Goal: Task Accomplishment & Management: Manage account settings

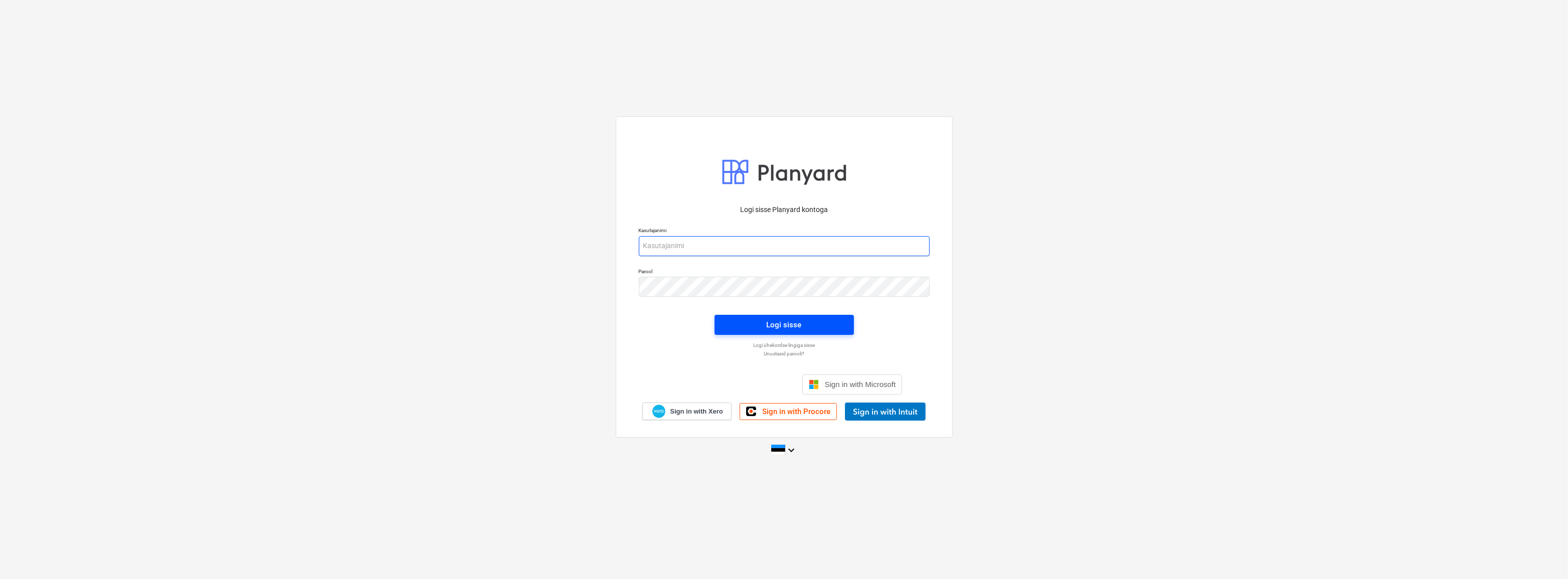
type input "[EMAIL_ADDRESS][DOMAIN_NAME]"
click at [745, 326] on span "Logi sisse" at bounding box center [784, 325] width 115 height 13
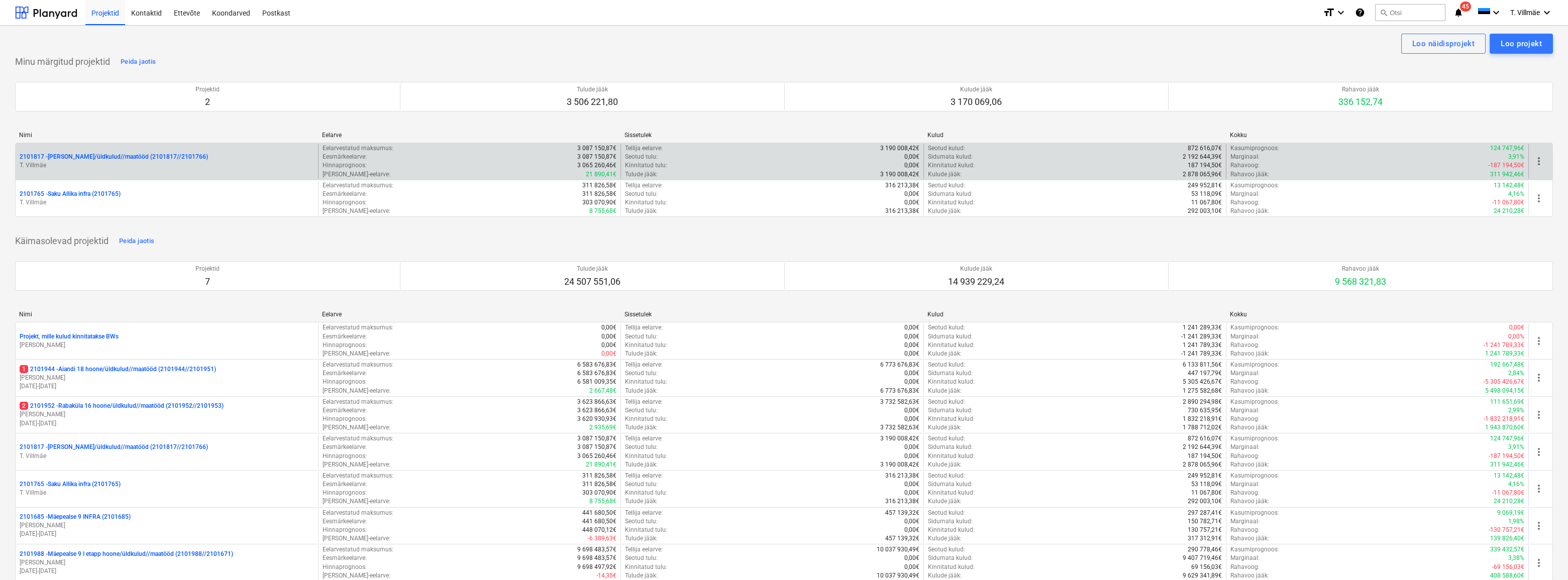
click at [90, 157] on p "2101817 - [PERSON_NAME]/üldkulud//maatööd (2101817//2101766)" at bounding box center [113, 157] width 188 height 9
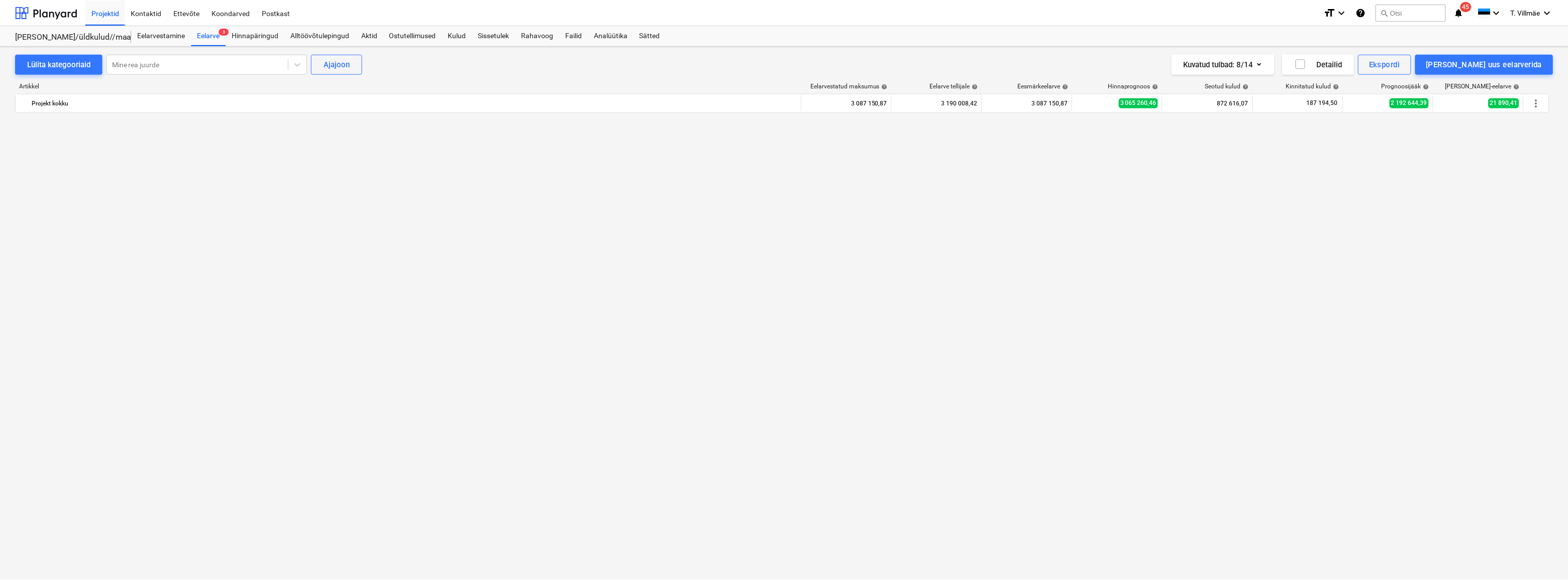
scroll to position [1142, 0]
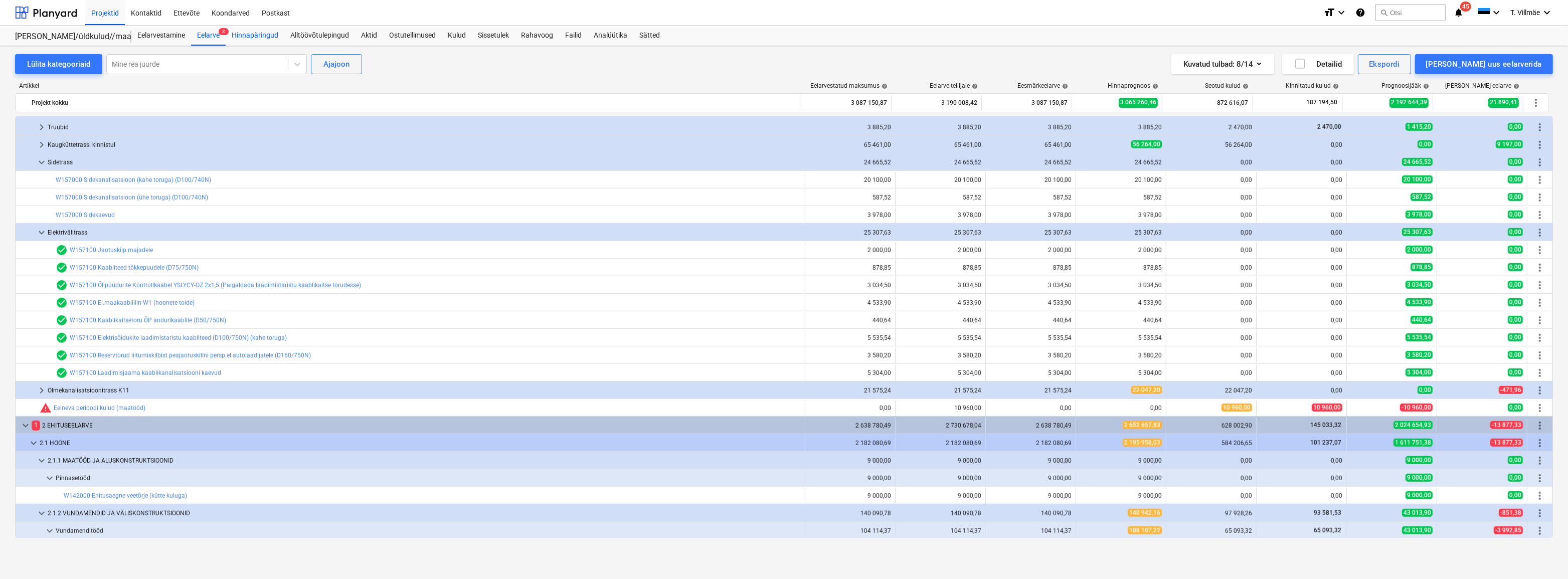
click at [256, 37] on div "Hinnapäringud" at bounding box center [255, 35] width 58 height 20
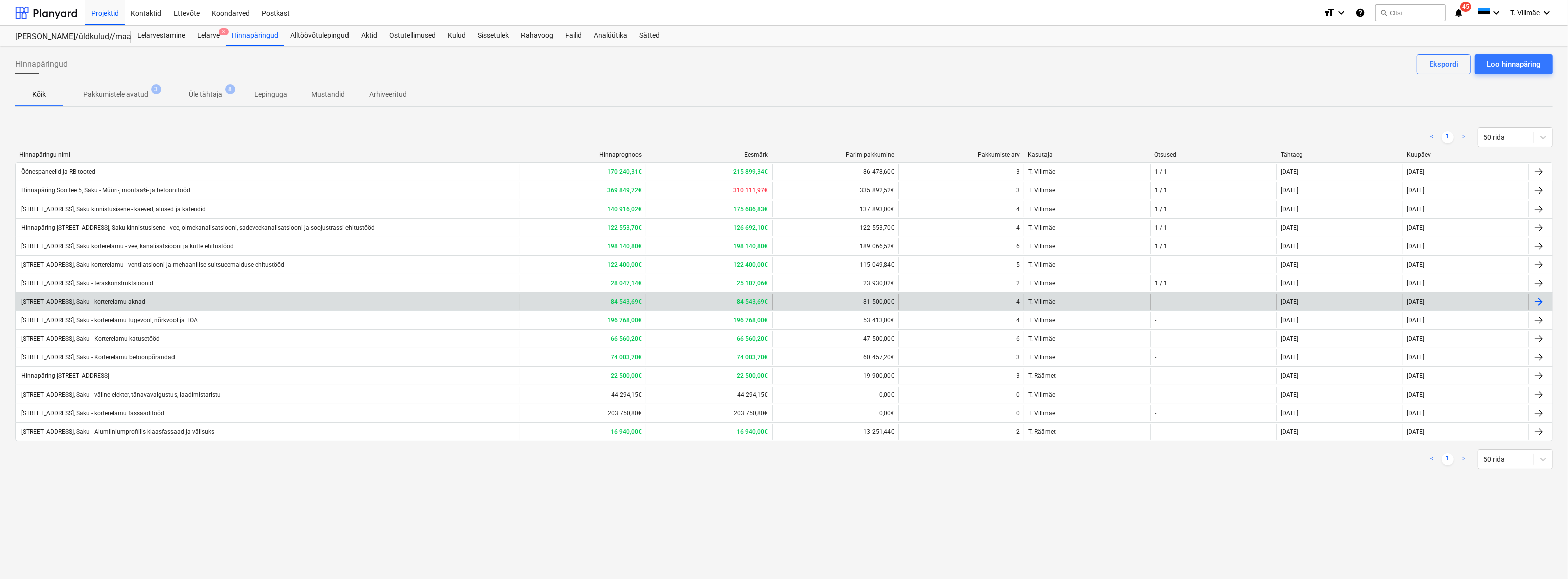
click at [137, 303] on div "[STREET_ADDRESS], Saku - korterelamu aknad" at bounding box center [82, 302] width 126 height 7
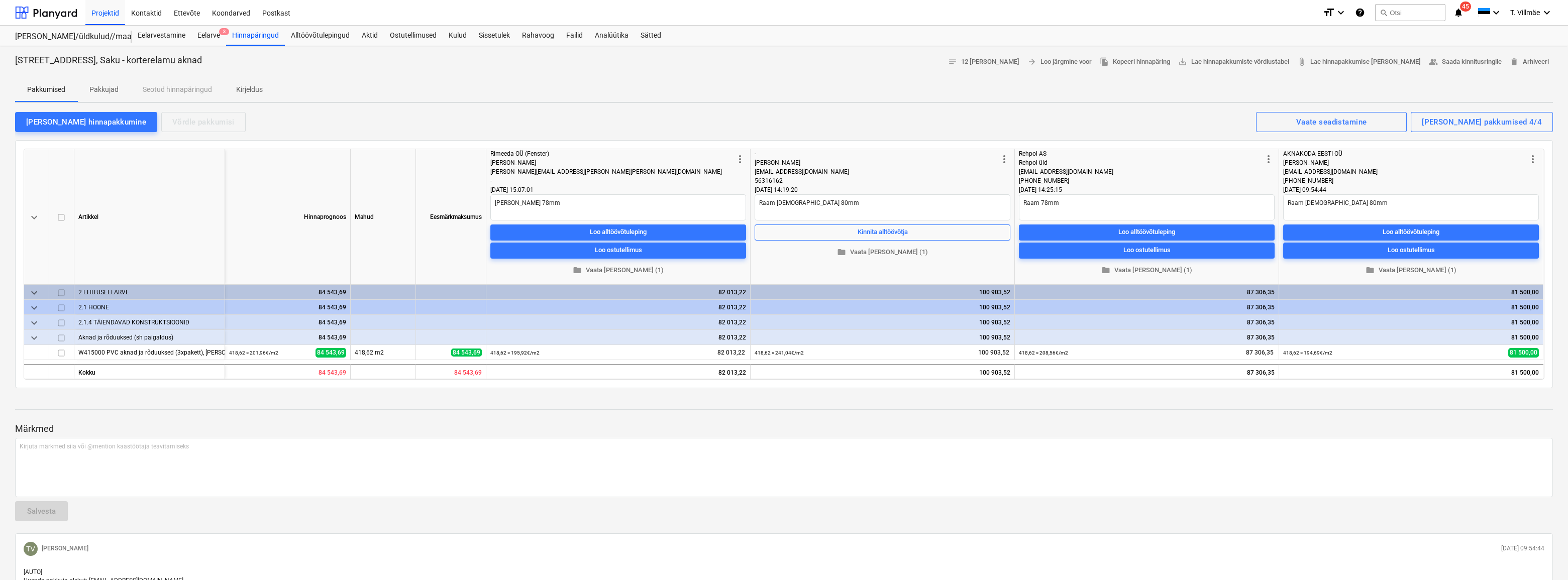
click at [1384, 168] on div "[EMAIL_ADDRESS][DOMAIN_NAME]" at bounding box center [1405, 171] width 244 height 9
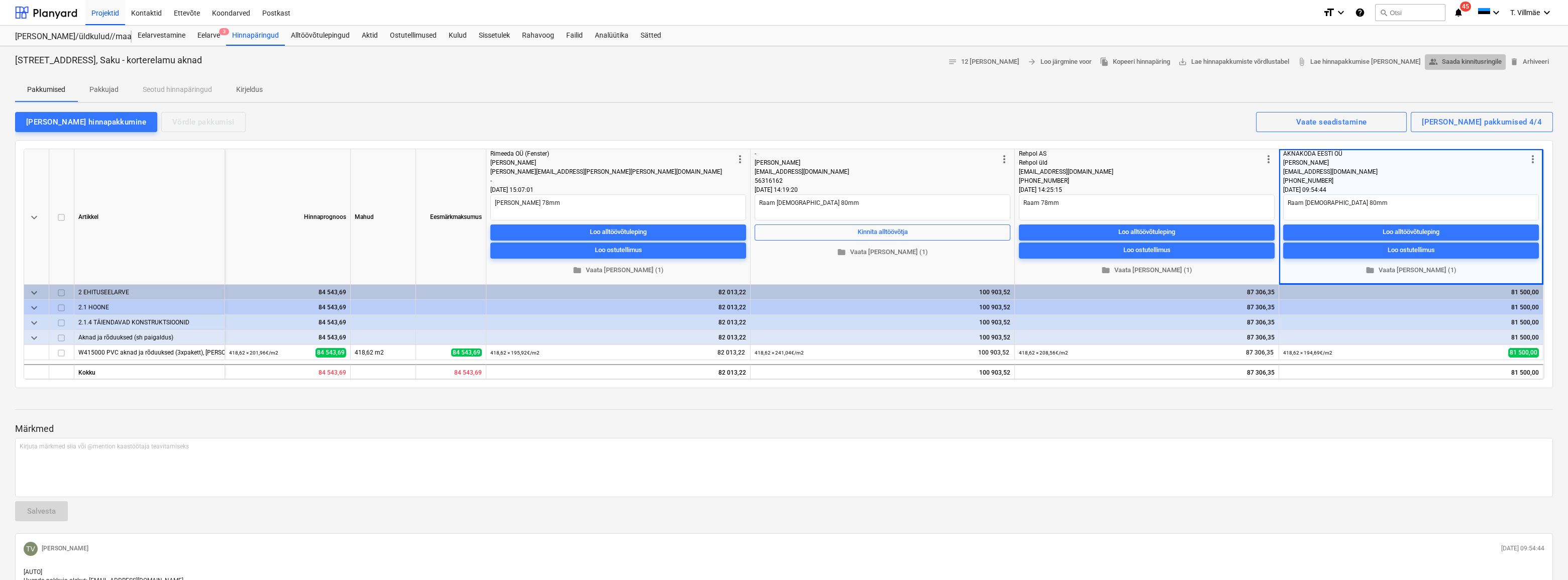
click at [1461, 63] on span "people_alt Saada kinnitusringile" at bounding box center [1465, 62] width 73 height 12
type textarea "x"
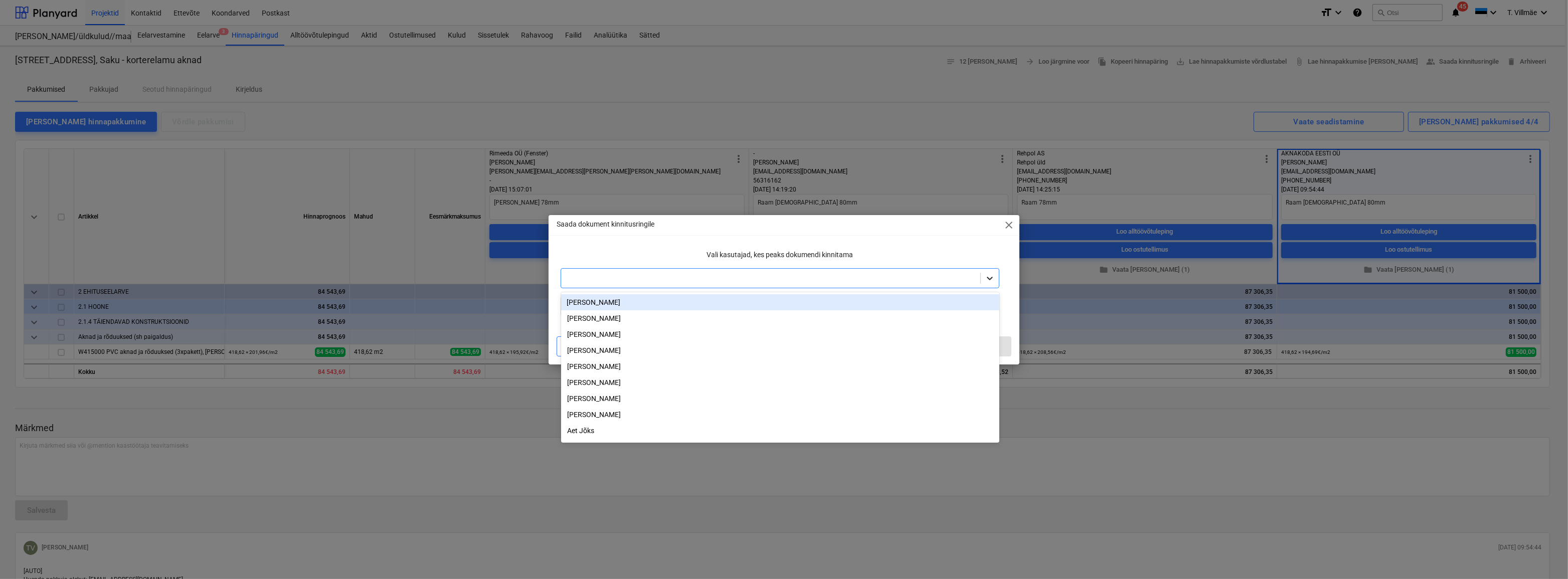
click at [993, 279] on icon at bounding box center [990, 278] width 10 height 10
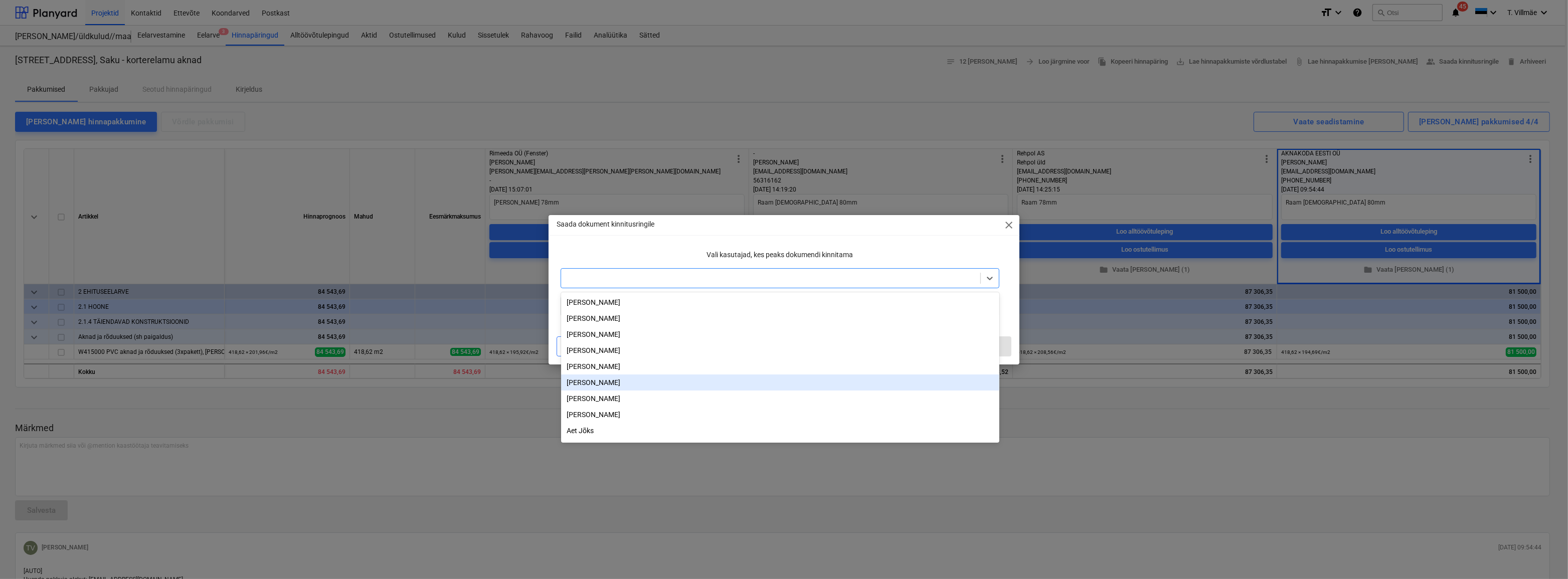
click at [607, 385] on div "[PERSON_NAME]" at bounding box center [780, 382] width 438 height 16
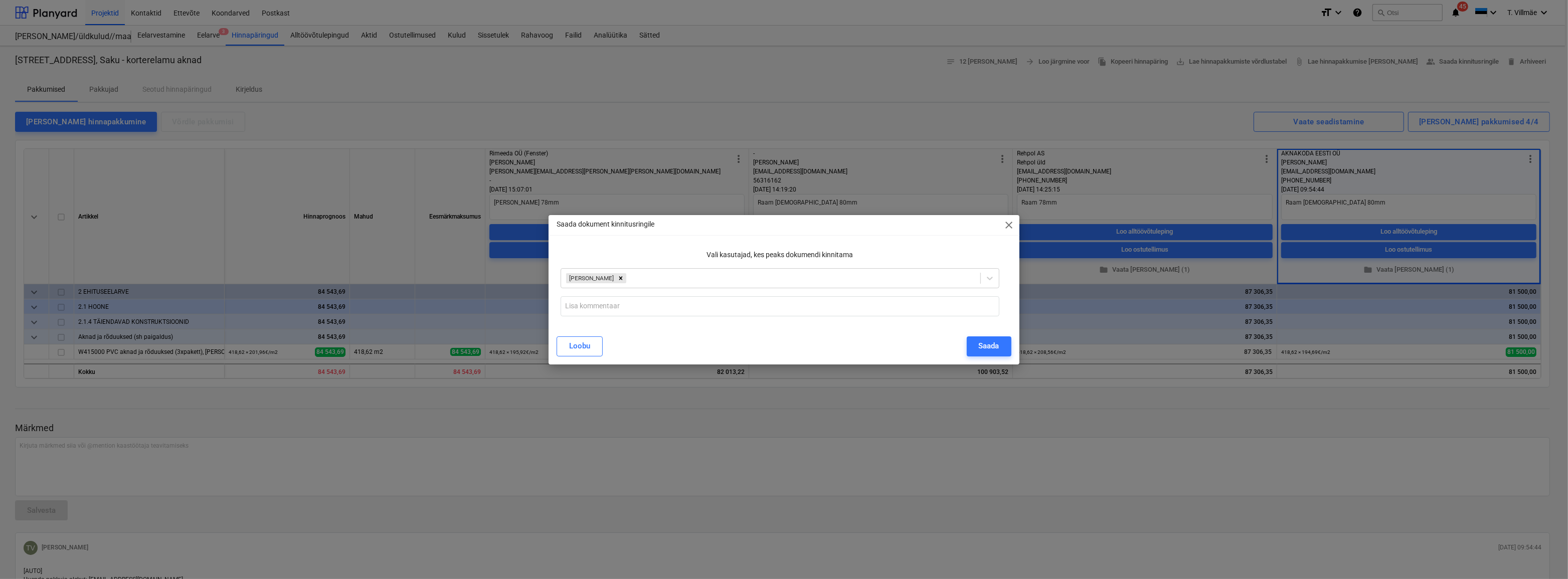
click at [670, 252] on p "Vali kasutajad, kes peaks dokumendi kinnitama" at bounding box center [780, 254] width 438 height 10
click at [637, 309] on input "text" at bounding box center [780, 306] width 438 height 20
type input "O"
type input "Esitan kooskõlastamiseks Aknakoda Eesti OÜ - odavaim pakkumine ja töövõtjaga ol…"
click at [981, 347] on div "Saada" at bounding box center [989, 346] width 21 height 13
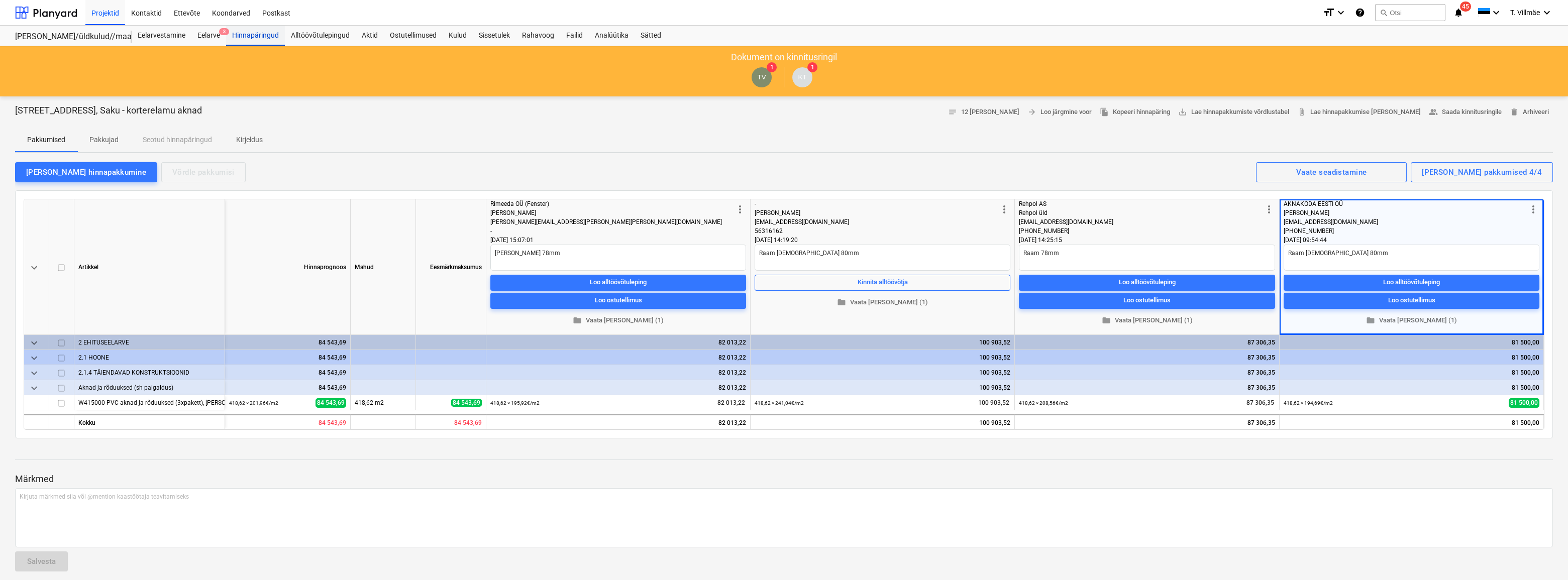
click at [250, 38] on div "Hinnapäringud" at bounding box center [256, 35] width 59 height 20
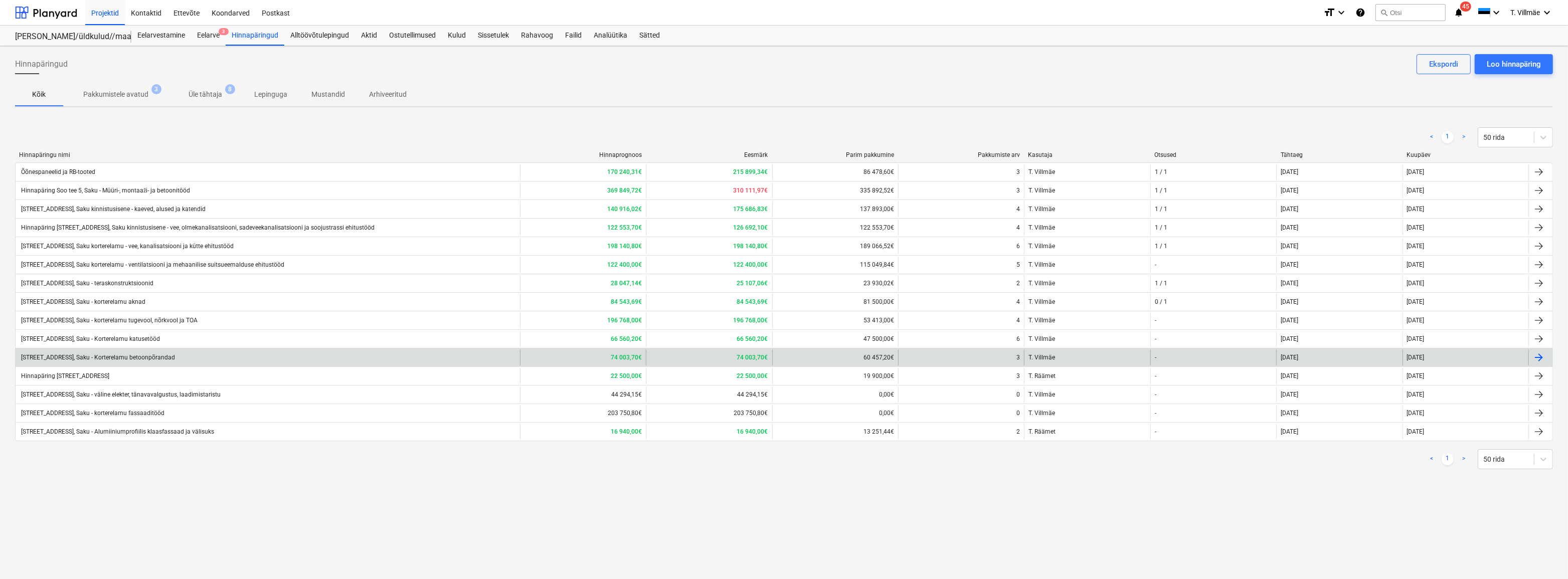
click at [119, 357] on div "[STREET_ADDRESS], Saku - Korterelamu betoonpõrandad" at bounding box center [97, 358] width 155 height 7
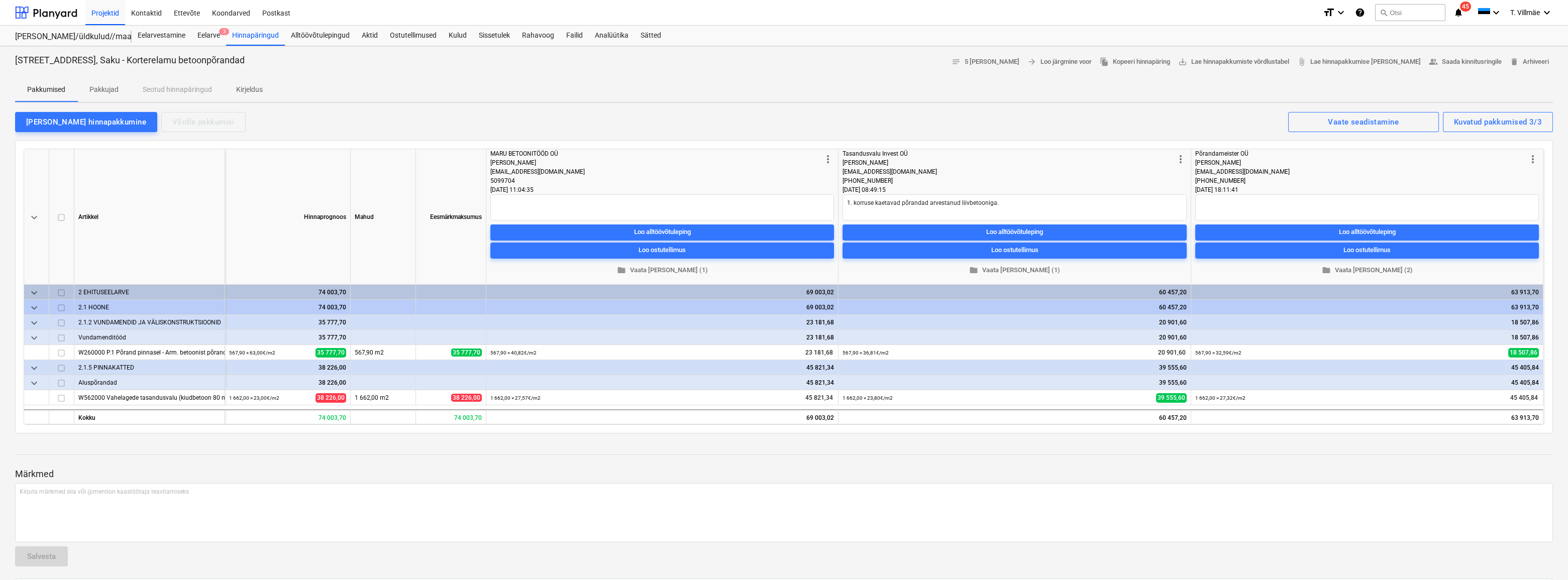
click at [900, 116] on div "[PERSON_NAME] hinnapakkumine Võrdle pakkumisi Kuvatud pakkumised 3/3 Vaate sead…" at bounding box center [784, 121] width 1538 height 21
click at [81, 119] on div "[PERSON_NAME] hinnapakkumine" at bounding box center [86, 121] width 120 height 13
type textarea "x"
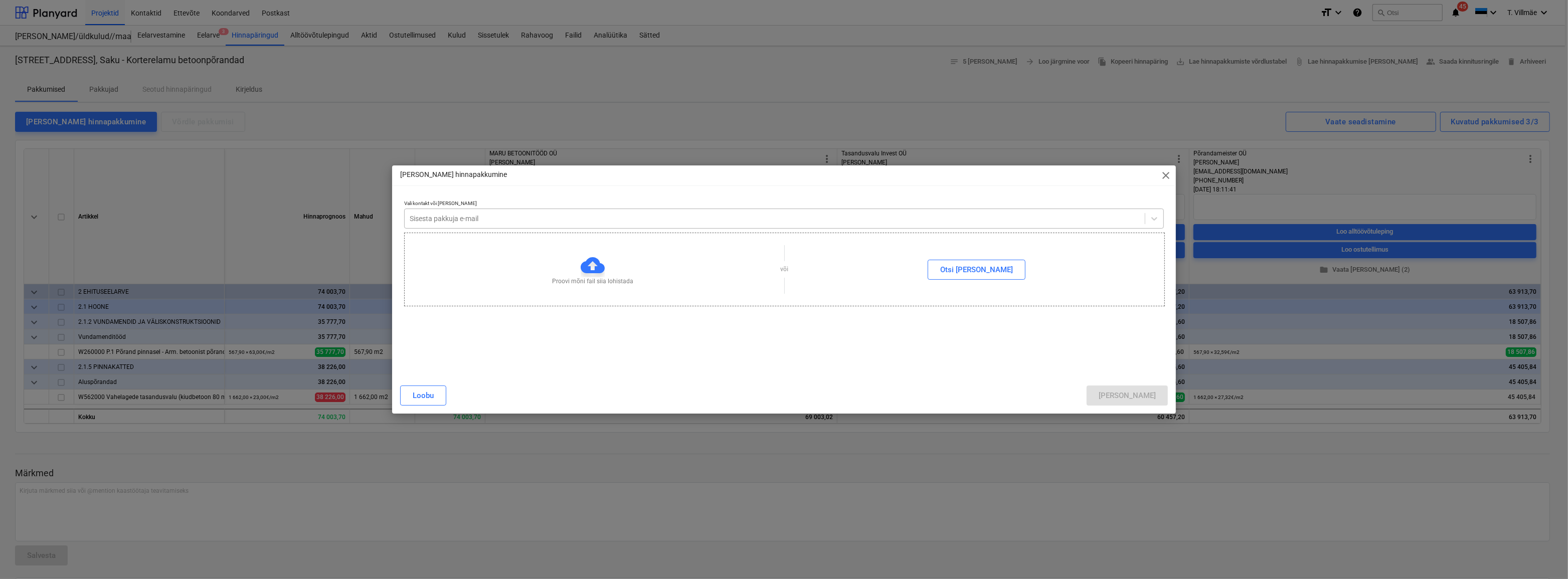
click at [453, 217] on div at bounding box center [775, 219] width 730 height 10
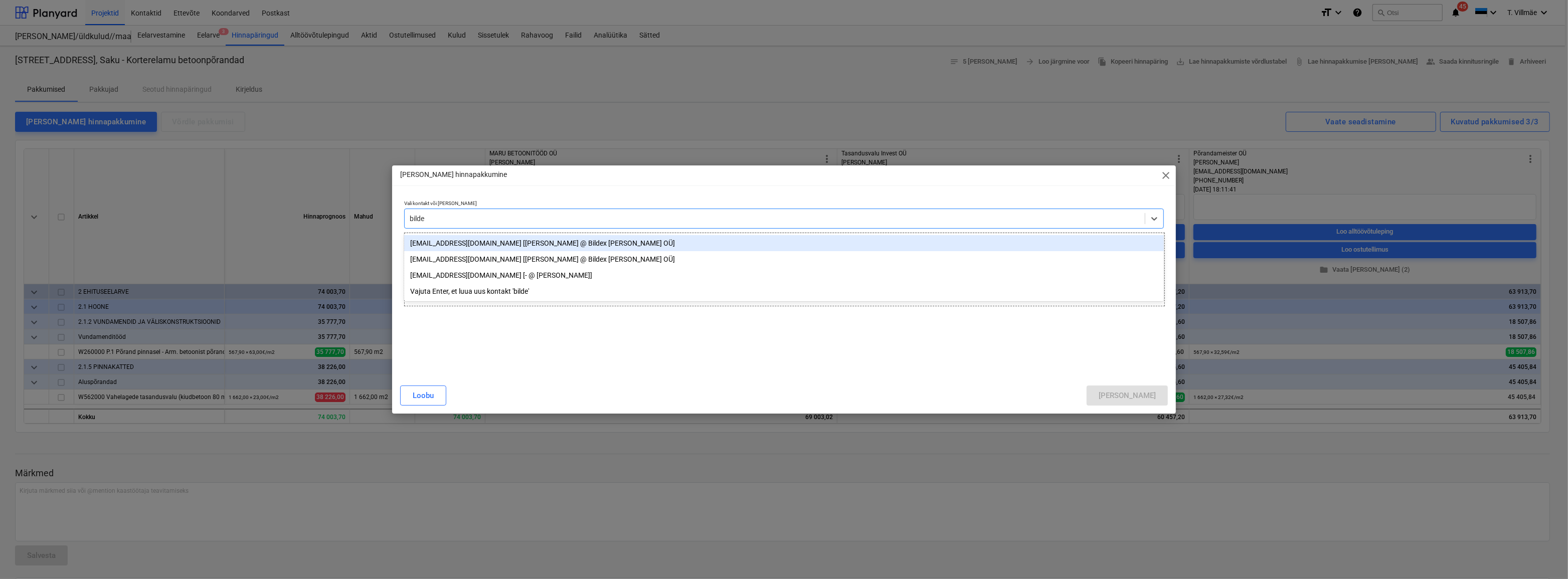
type input "bildex"
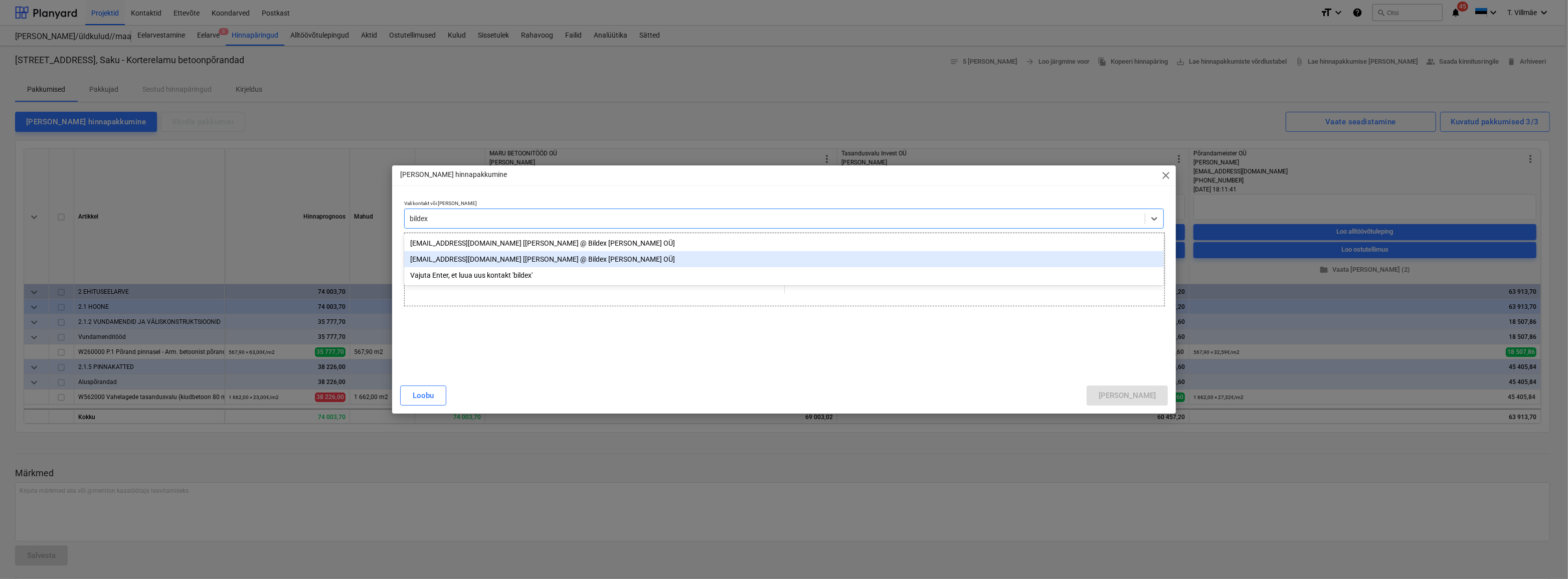
click at [449, 259] on div "[EMAIL_ADDRESS][DOMAIN_NAME] [[PERSON_NAME] @ Bildex [PERSON_NAME] OÜ]" at bounding box center [784, 259] width 760 height 16
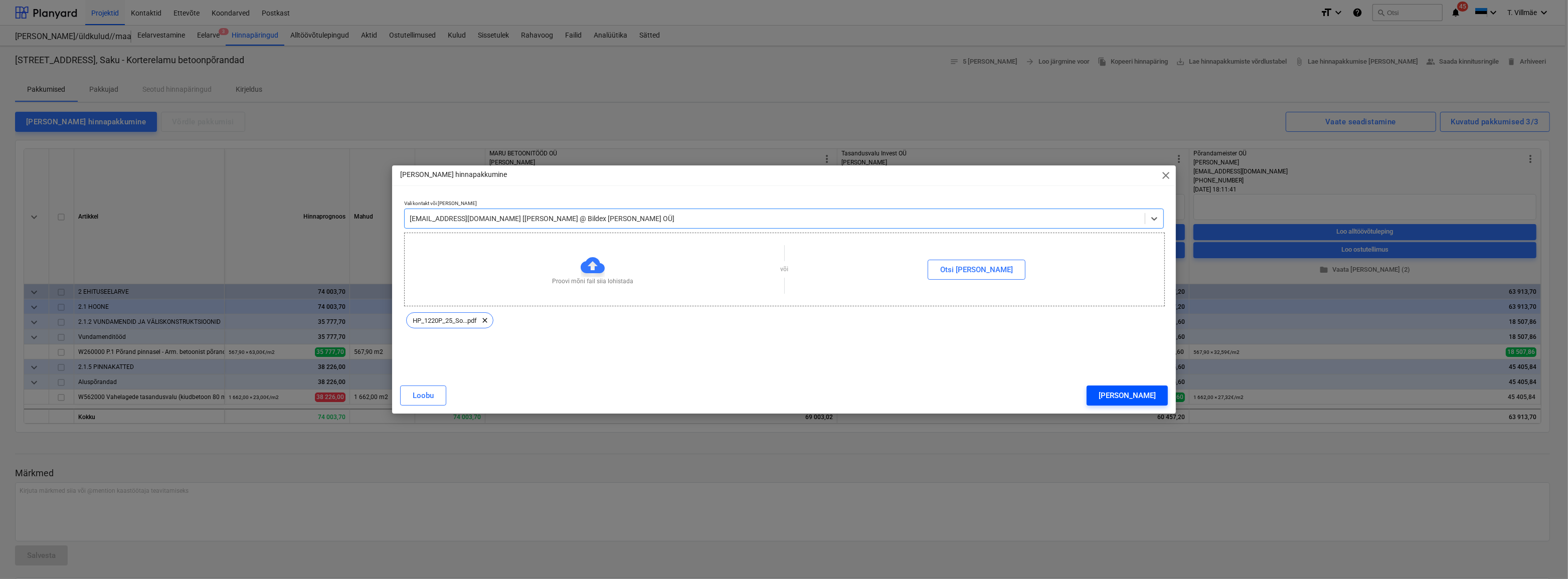
click at [1149, 396] on div "[PERSON_NAME]" at bounding box center [1127, 395] width 57 height 13
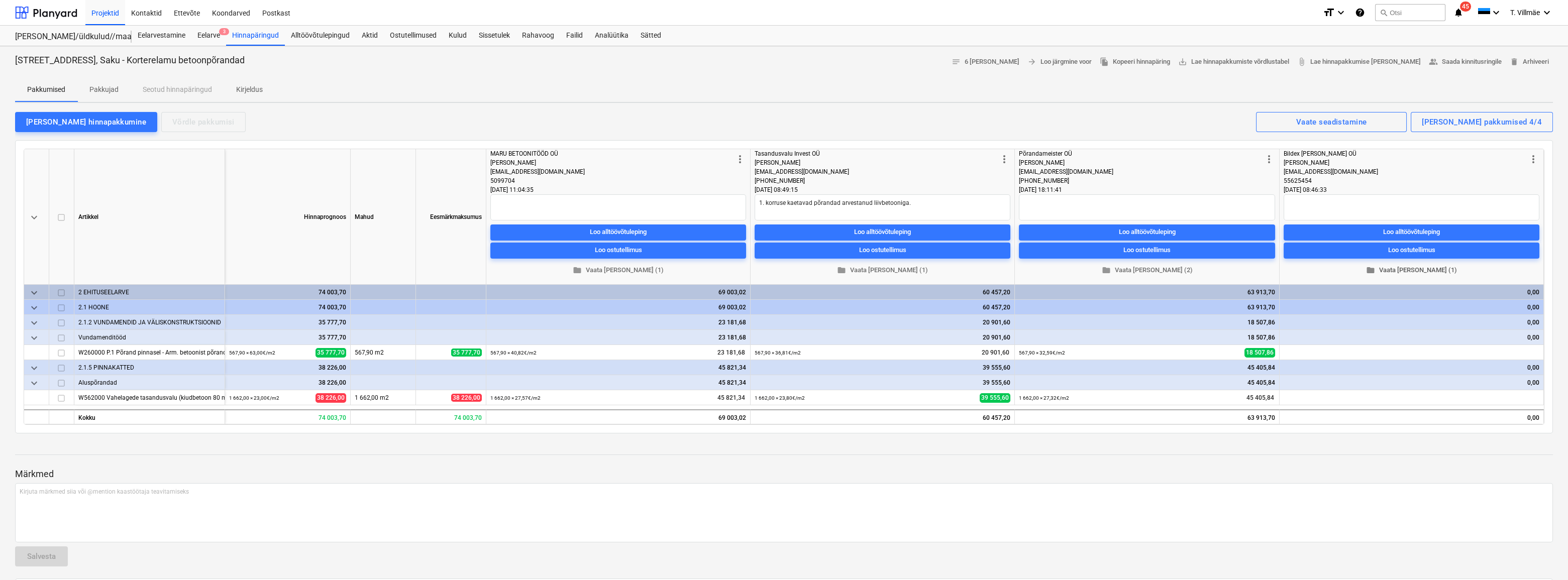
click at [1408, 269] on span "folder Vaata [PERSON_NAME] (1)" at bounding box center [1411, 270] width 248 height 12
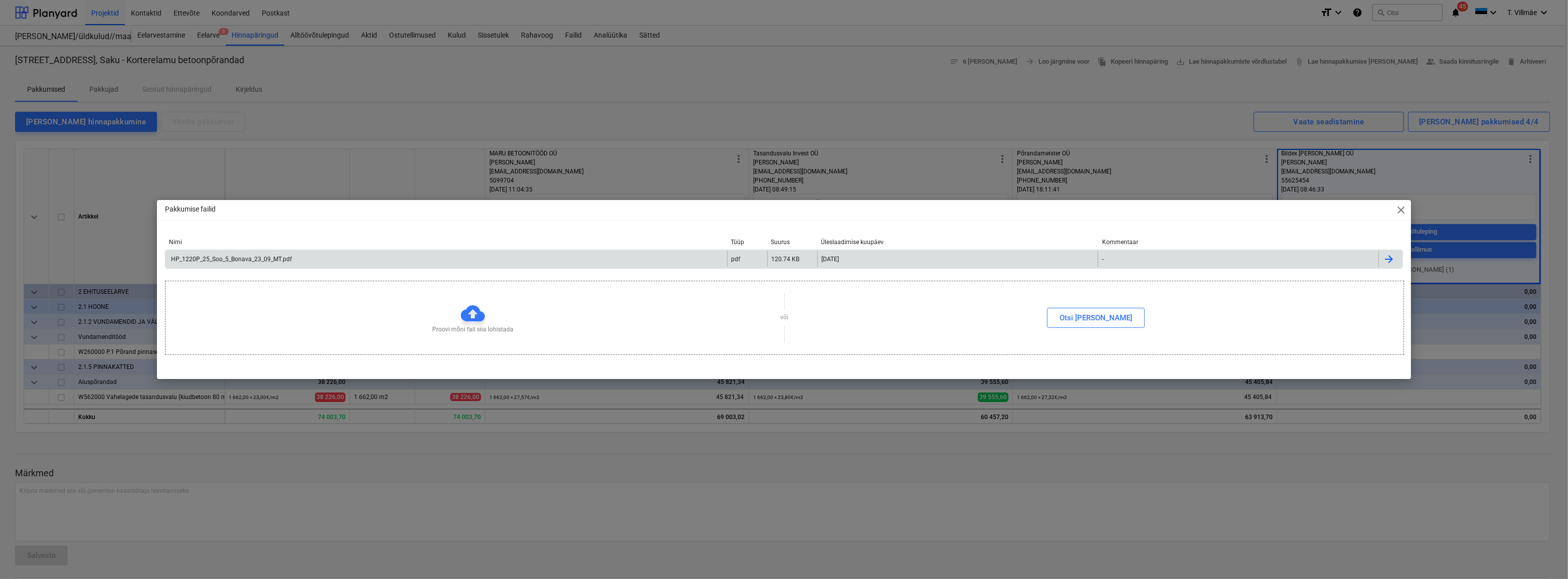
click at [264, 259] on div "HP_1220P_25_Soo_5_Bonava_23_09_MT.pdf" at bounding box center [230, 259] width 122 height 7
click at [1404, 212] on span "close" at bounding box center [1401, 210] width 12 height 12
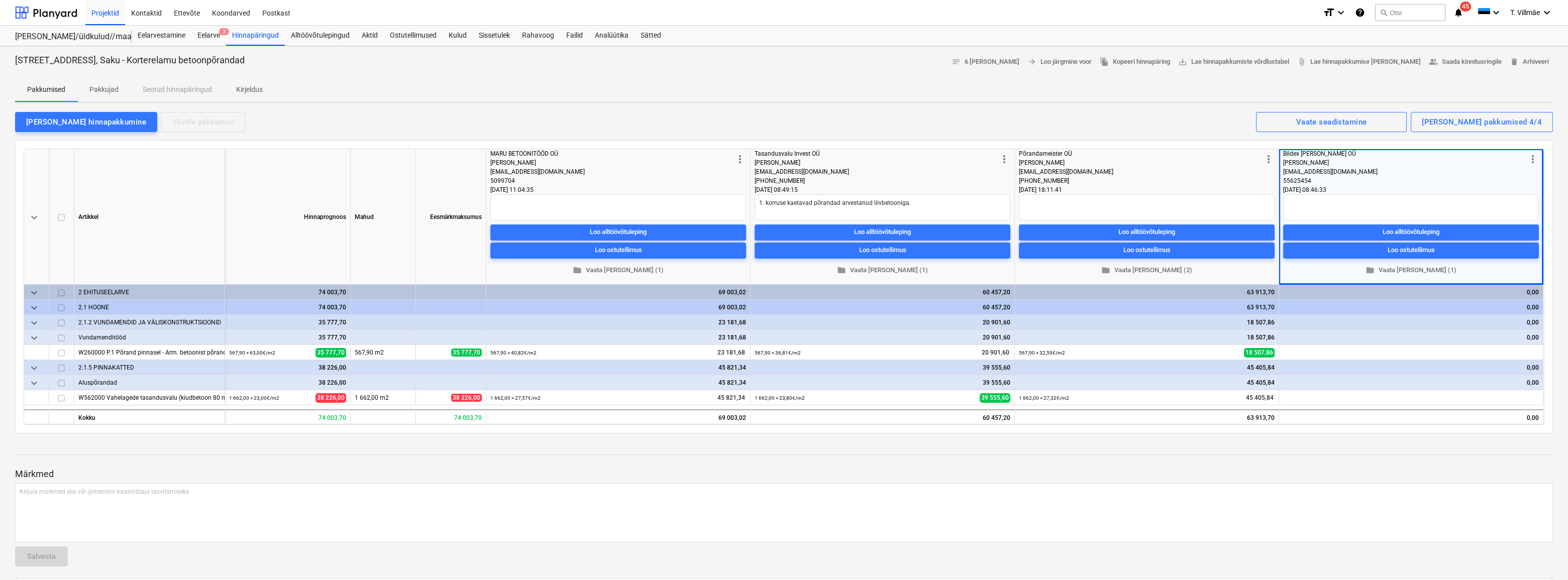
type textarea "x"
click at [1288, 353] on span "edit" at bounding box center [1287, 353] width 8 height 8
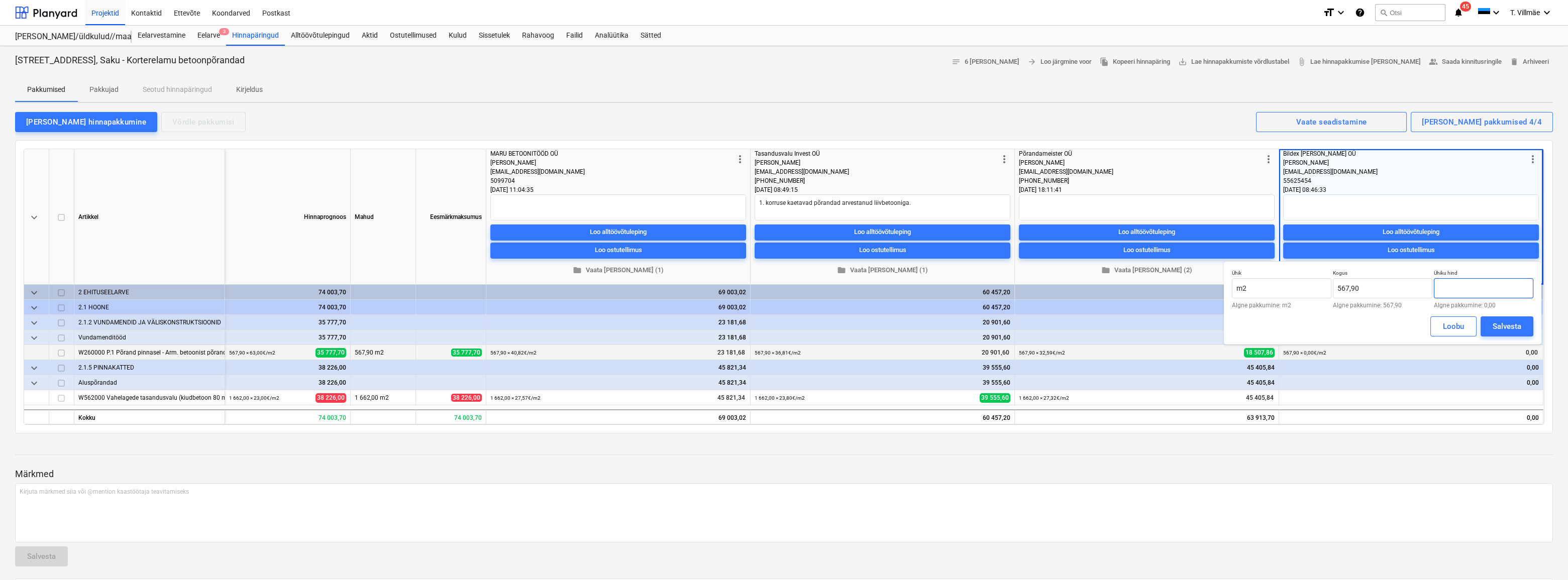
click at [1462, 287] on input "text" at bounding box center [1483, 288] width 99 height 20
type input "40,28"
click at [1511, 324] on div "Salvesta" at bounding box center [1506, 326] width 29 height 13
type textarea "x"
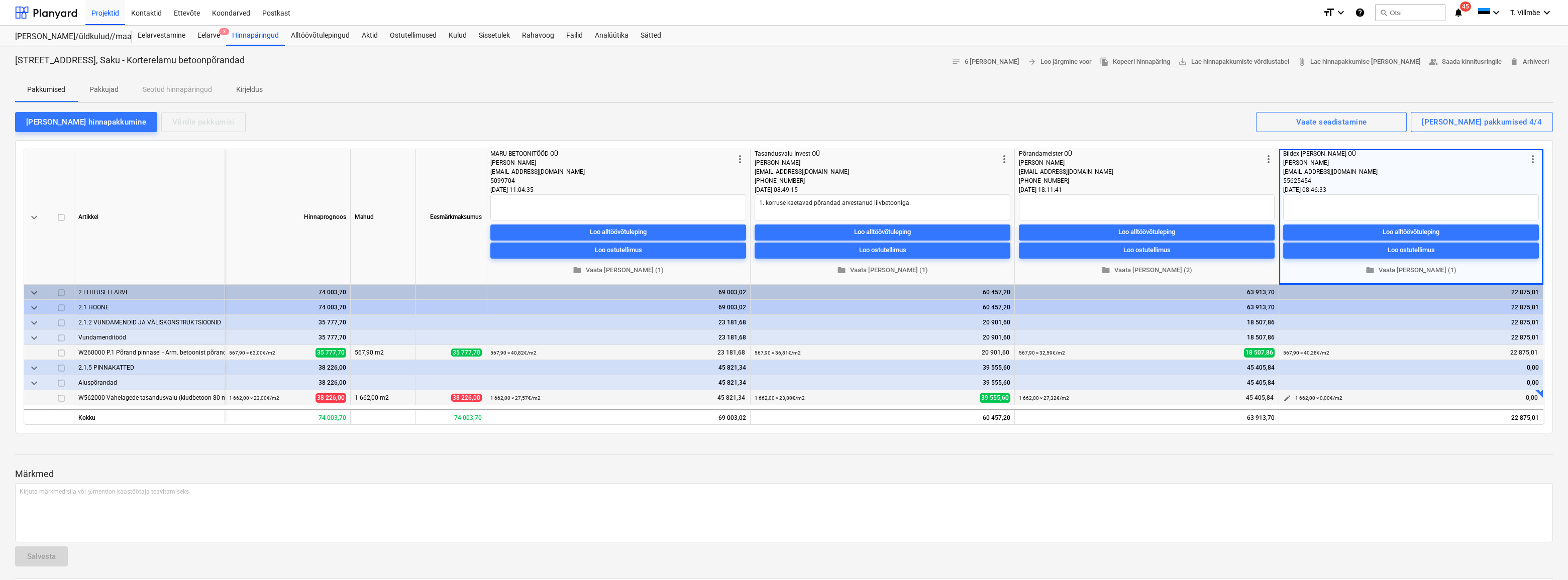
click at [1286, 397] on span "edit" at bounding box center [1287, 398] width 8 height 8
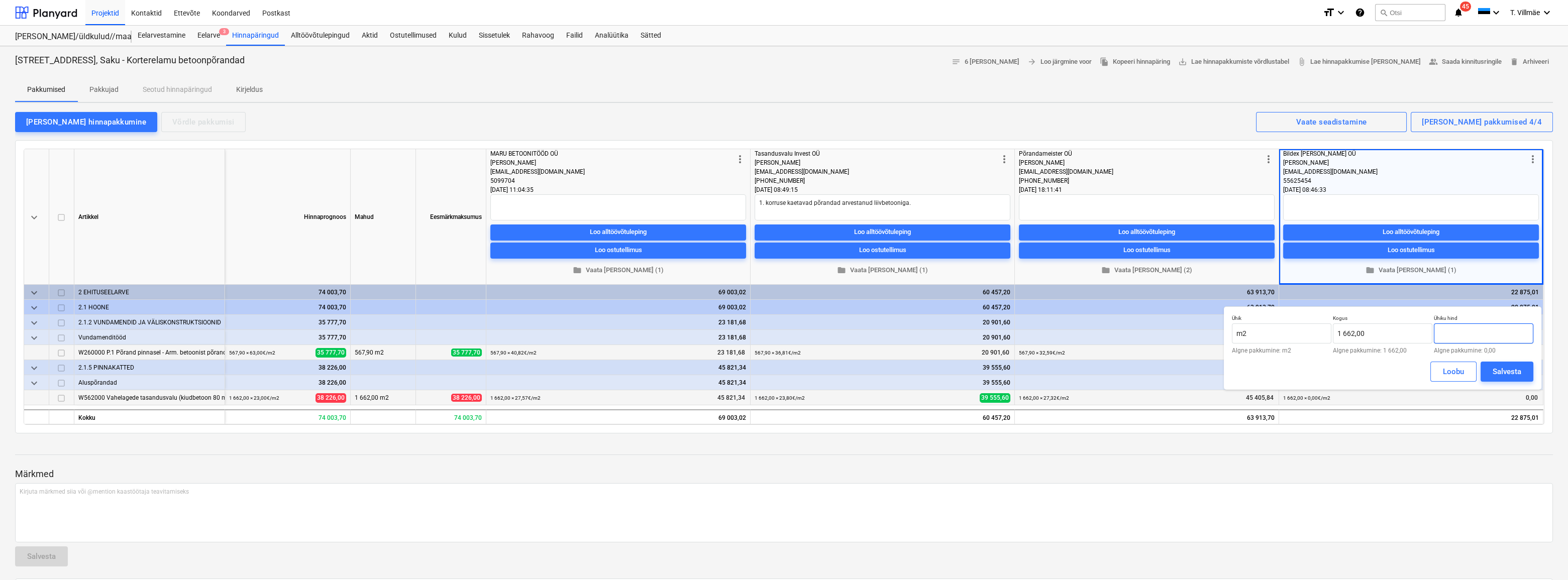
click at [1452, 335] on input "text" at bounding box center [1483, 334] width 99 height 20
type input "25,05"
click at [1499, 369] on div "Salvesta" at bounding box center [1506, 371] width 29 height 13
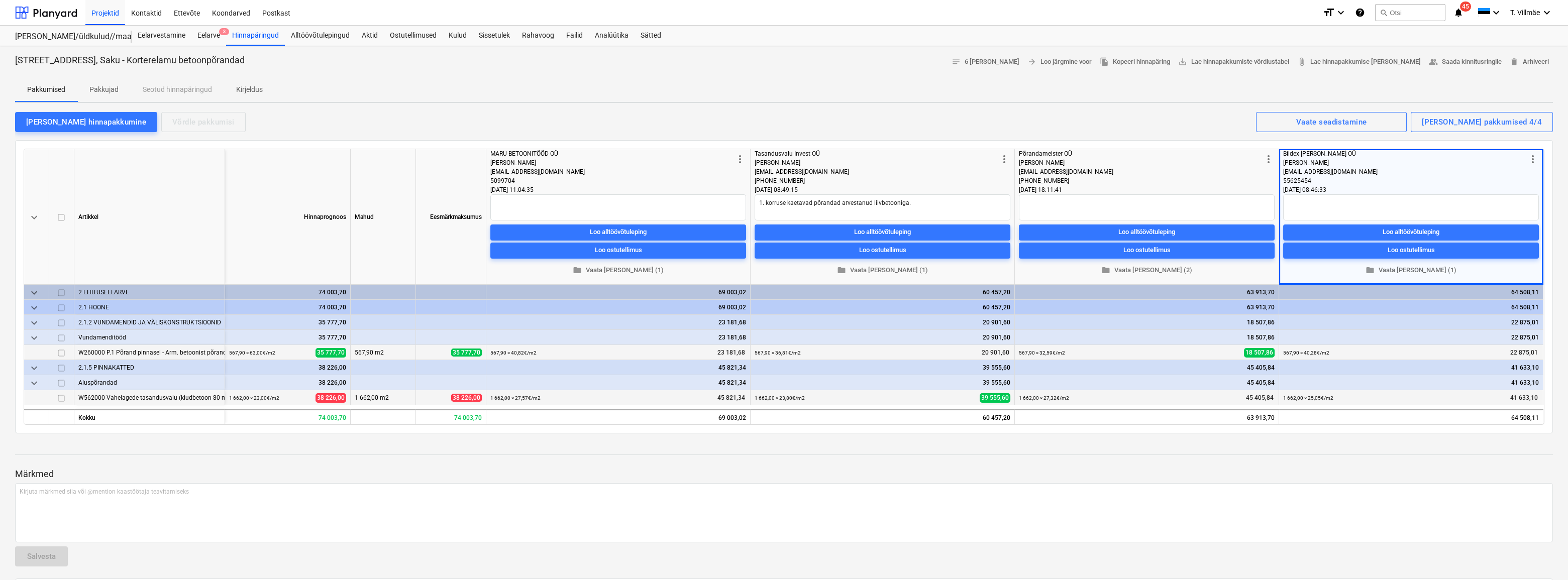
click at [1135, 143] on div "keyboard_arrow_down Artikkel Hinnaprognoos Mahud Eesmärkmaksumus more_vert MARU…" at bounding box center [784, 287] width 1538 height 293
click at [616, 272] on span "folder Vaata [PERSON_NAME] (1)" at bounding box center [618, 270] width 248 height 12
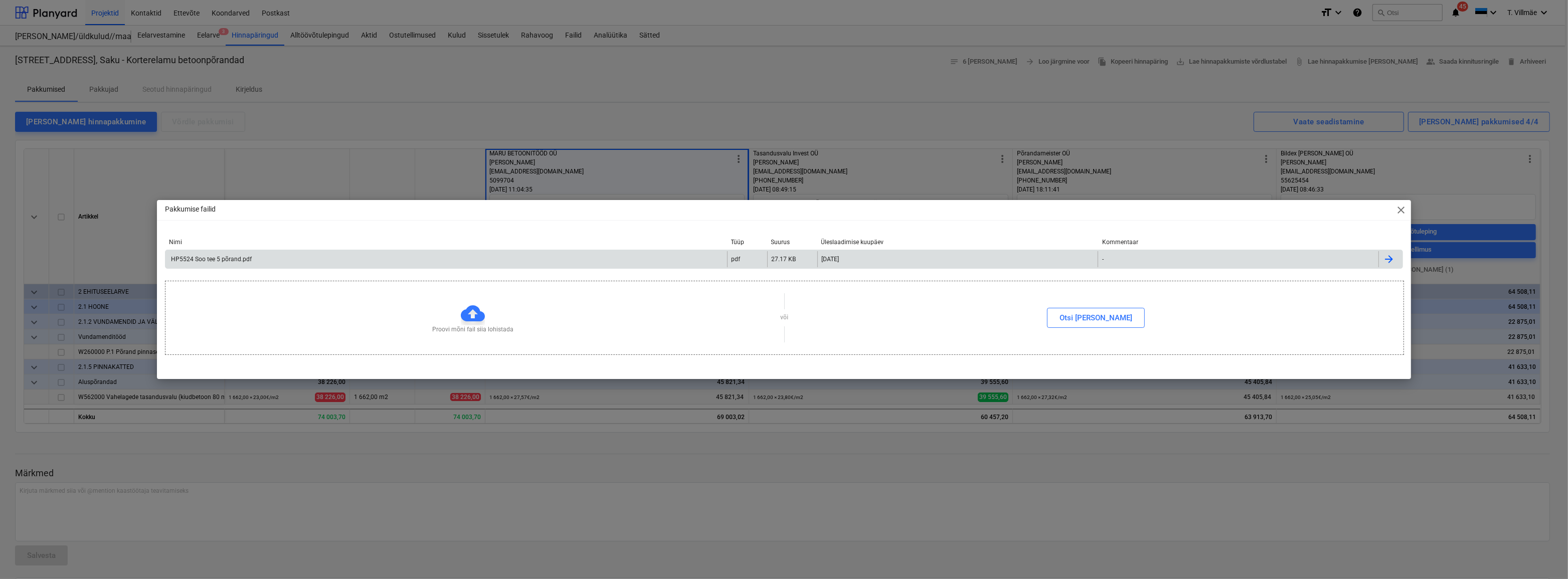
click at [194, 261] on div "HP5524 Soo tee 5 põrand.pdf" at bounding box center [210, 259] width 82 height 7
click at [346, 86] on div "Pakkumise failid close Nimi Tüüp Suurus Üleslaadimise kuupäev Kommentaar HP5524…" at bounding box center [784, 289] width 1568 height 579
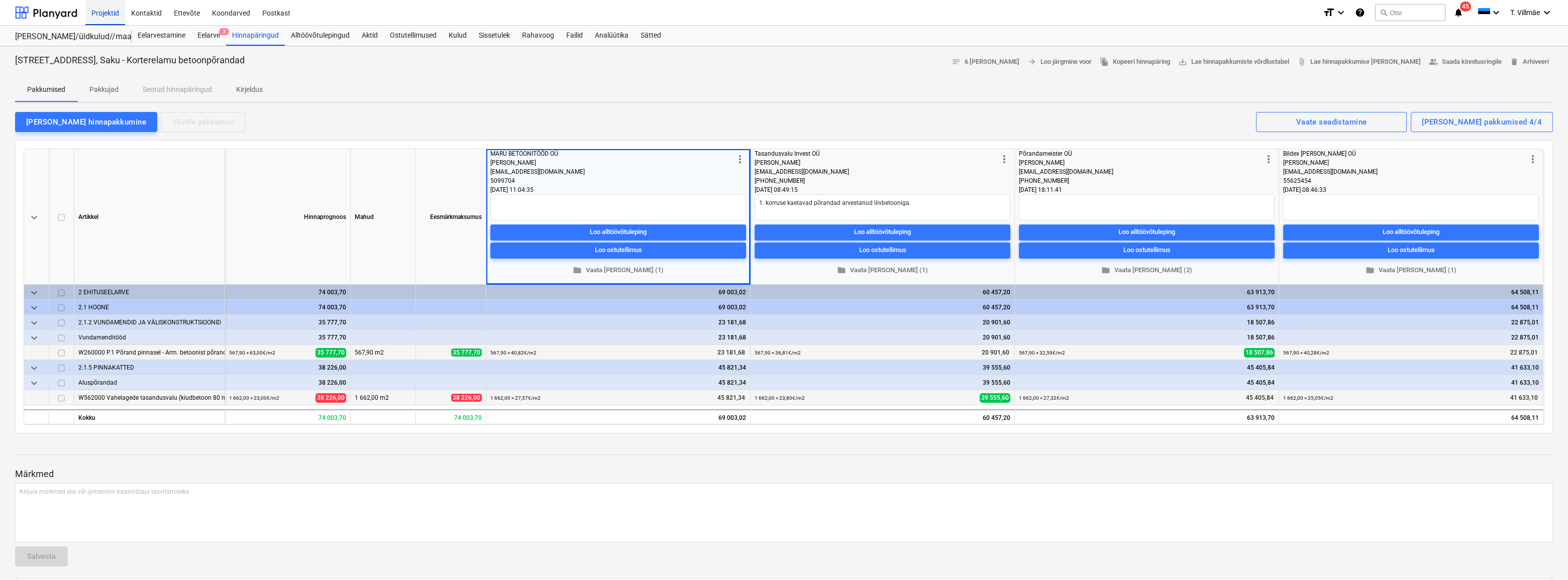
click at [101, 10] on div "Projektid" at bounding box center [105, 12] width 40 height 26
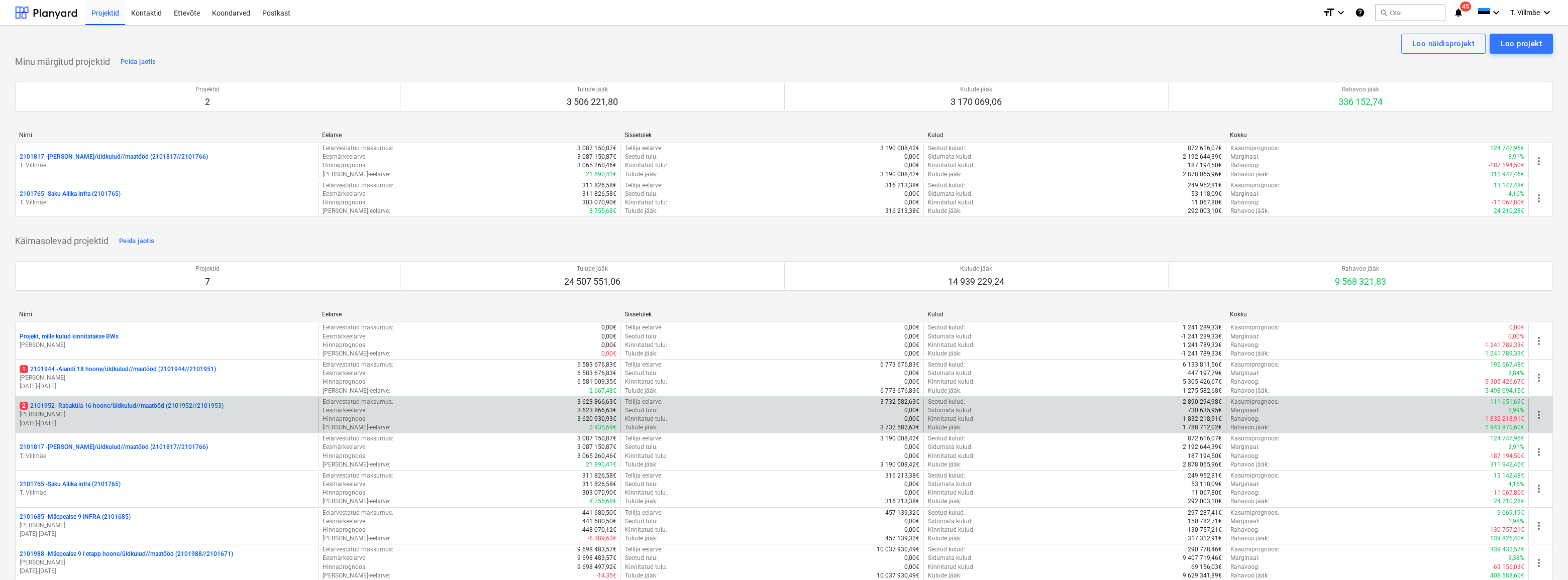
click at [99, 414] on p "[PERSON_NAME]" at bounding box center [166, 415] width 295 height 9
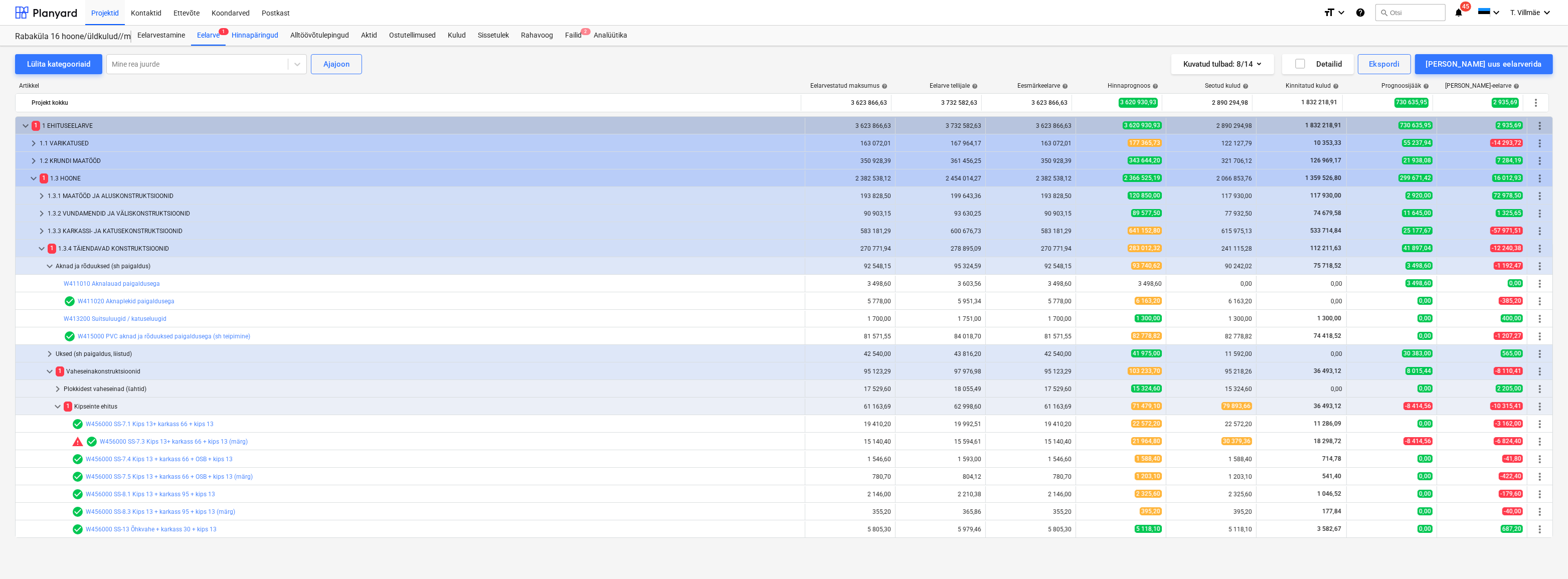
click at [244, 40] on div "Hinnapäringud" at bounding box center [255, 35] width 58 height 20
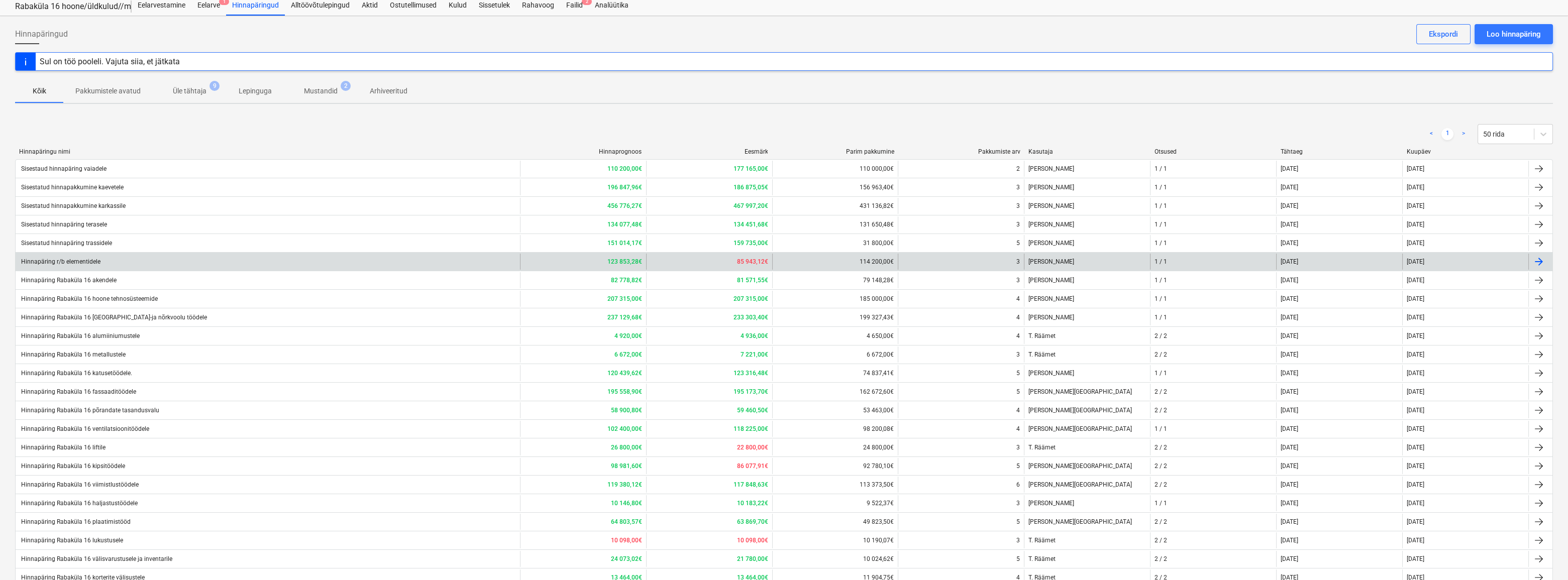
scroll to position [91, 0]
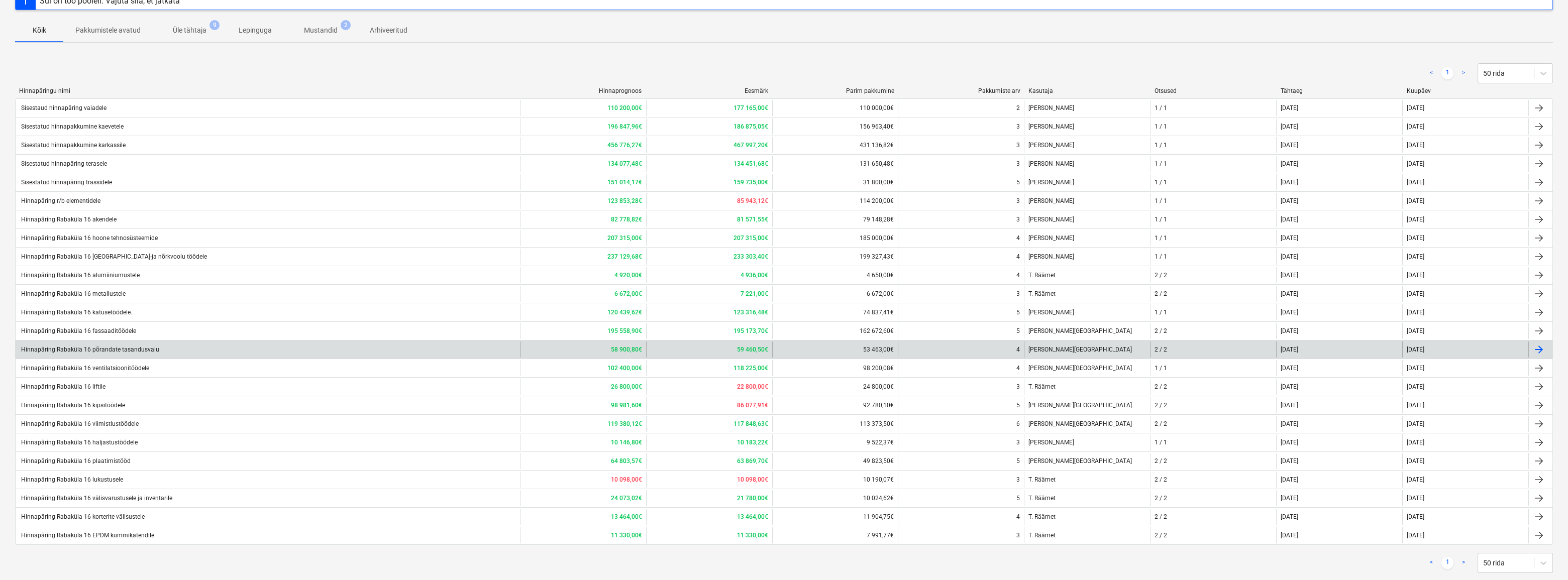
click at [105, 350] on div "Hinnapäring Rabaküla 16 põrandate tasandusvalu" at bounding box center [89, 350] width 140 height 7
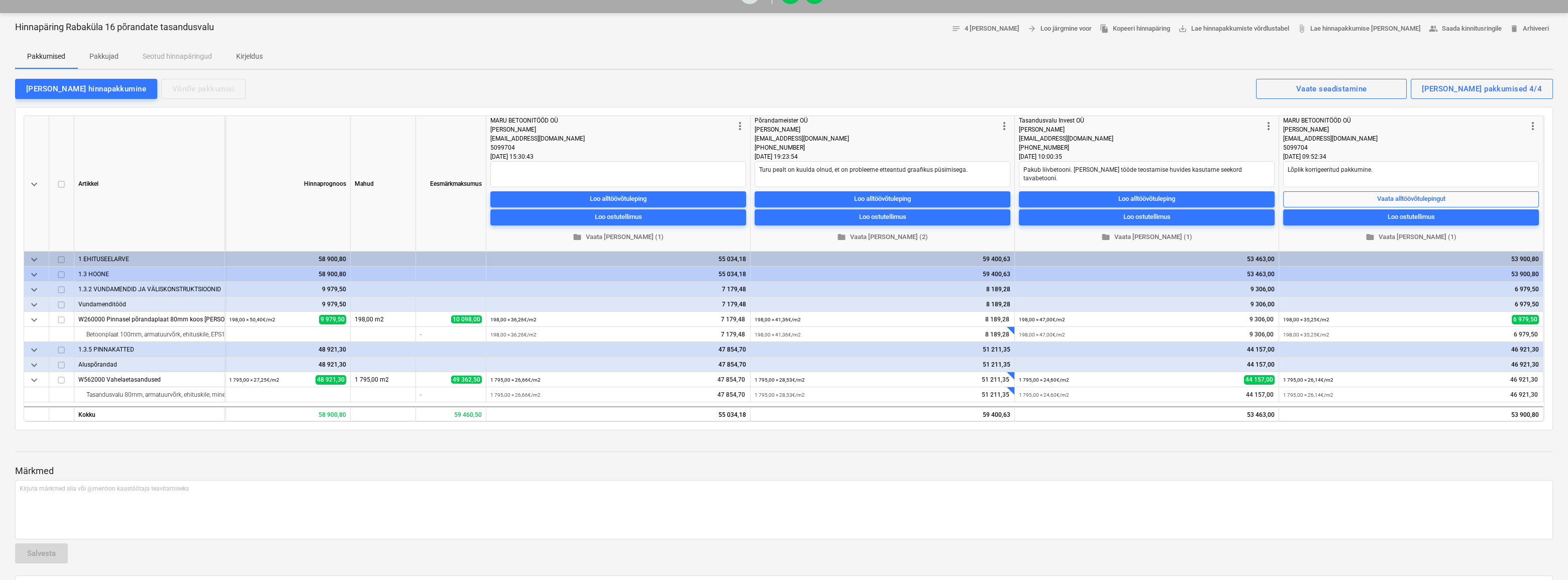
scroll to position [91, 0]
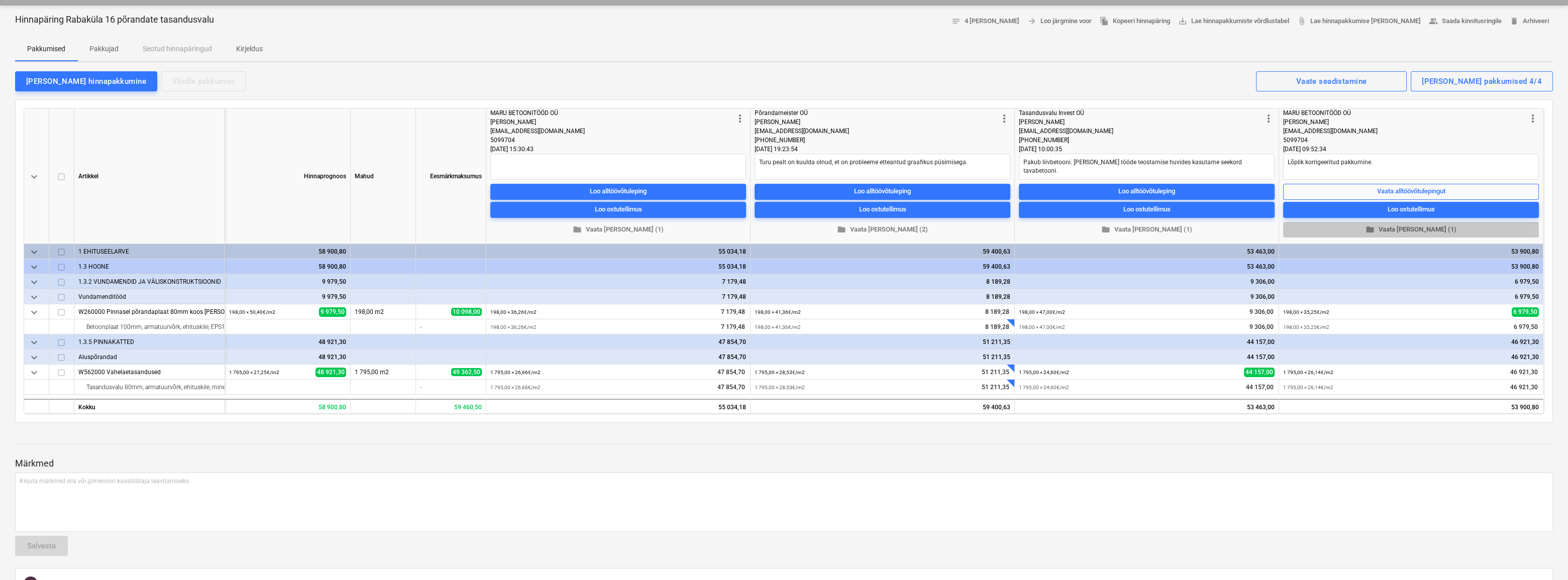
click at [1412, 230] on span "folder Vaata [PERSON_NAME] (1)" at bounding box center [1411, 229] width 248 height 12
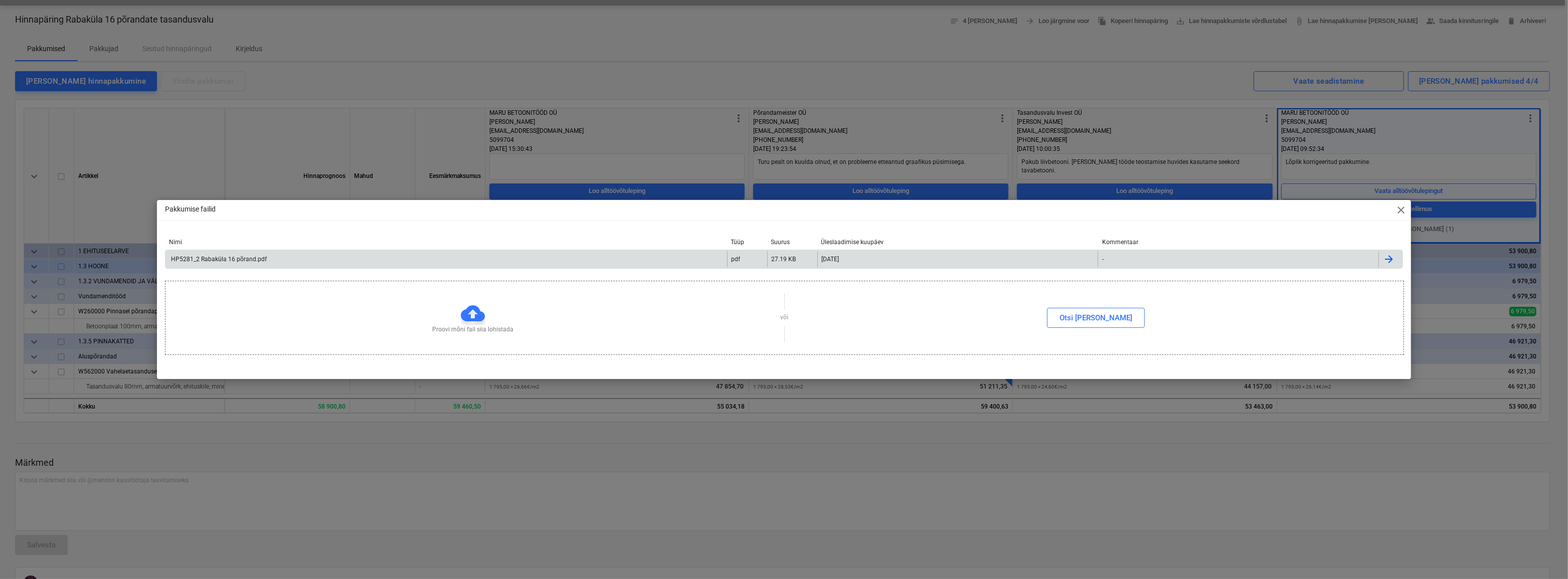
click at [206, 261] on div "HP5281_2 Rabaküla 16 põrand.pdf" at bounding box center [218, 259] width 97 height 7
click at [1400, 209] on span "close" at bounding box center [1401, 210] width 12 height 12
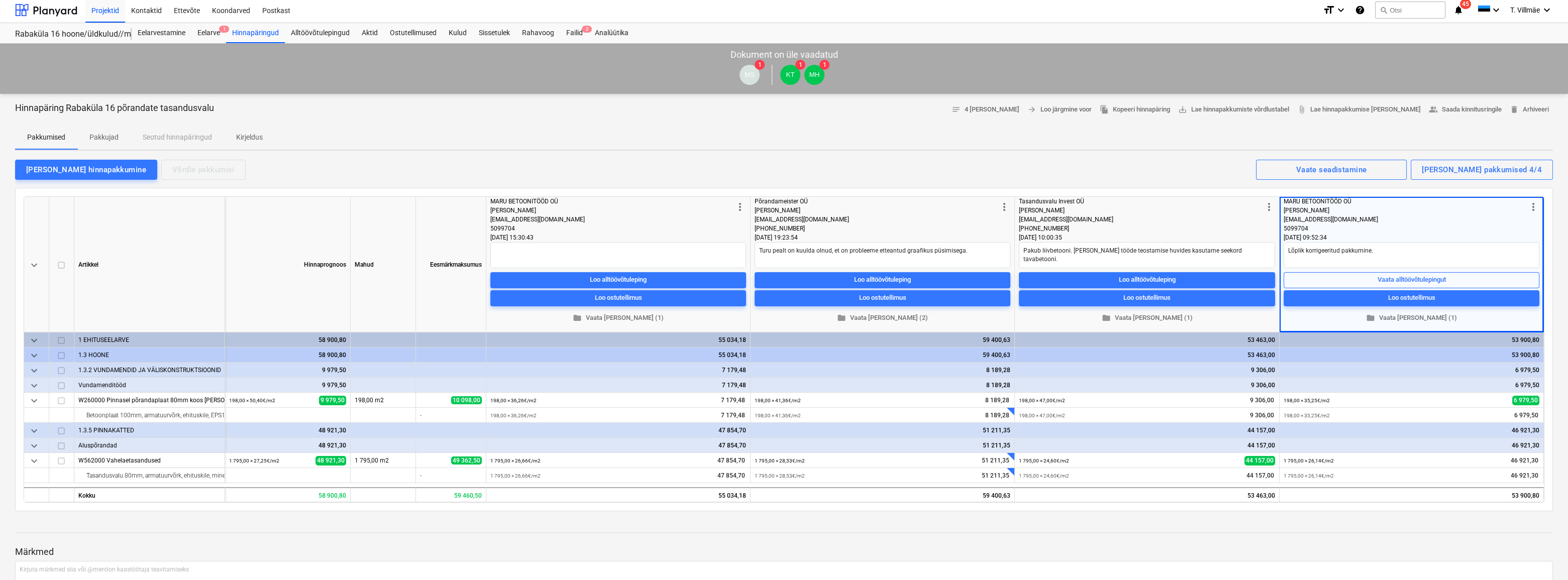
scroll to position [0, 0]
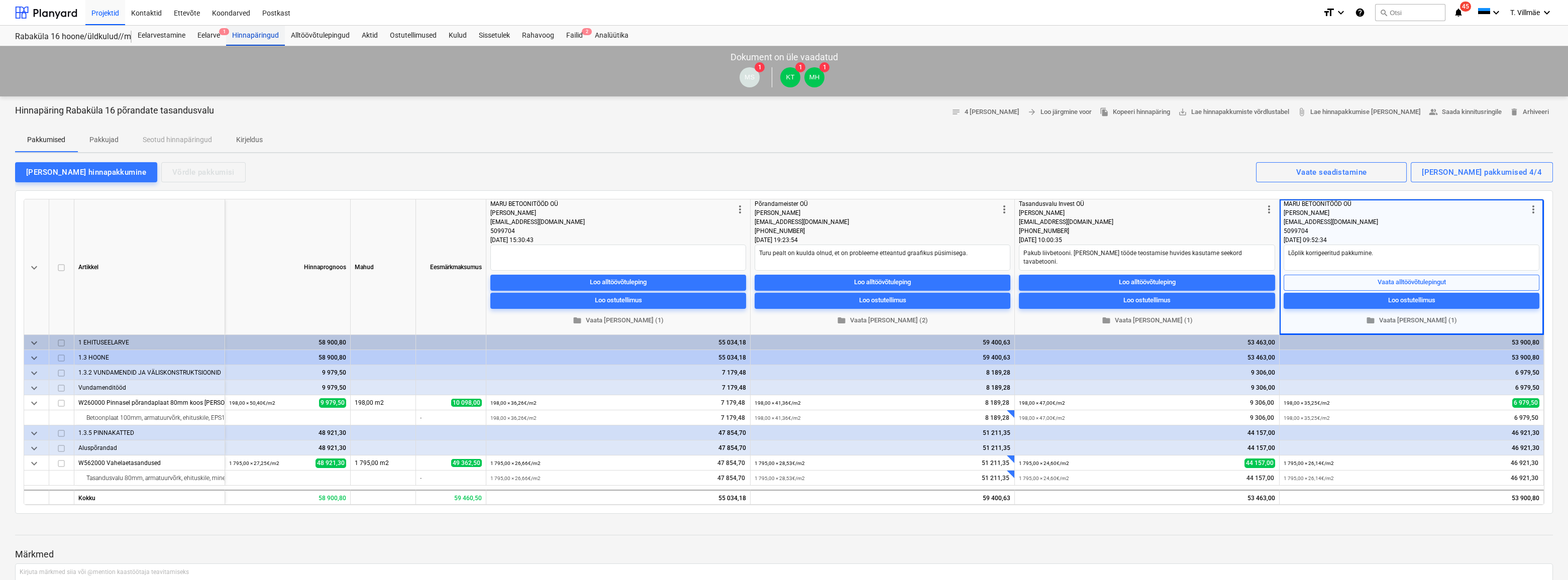
click at [263, 35] on div "Hinnapäringud" at bounding box center [256, 35] width 59 height 20
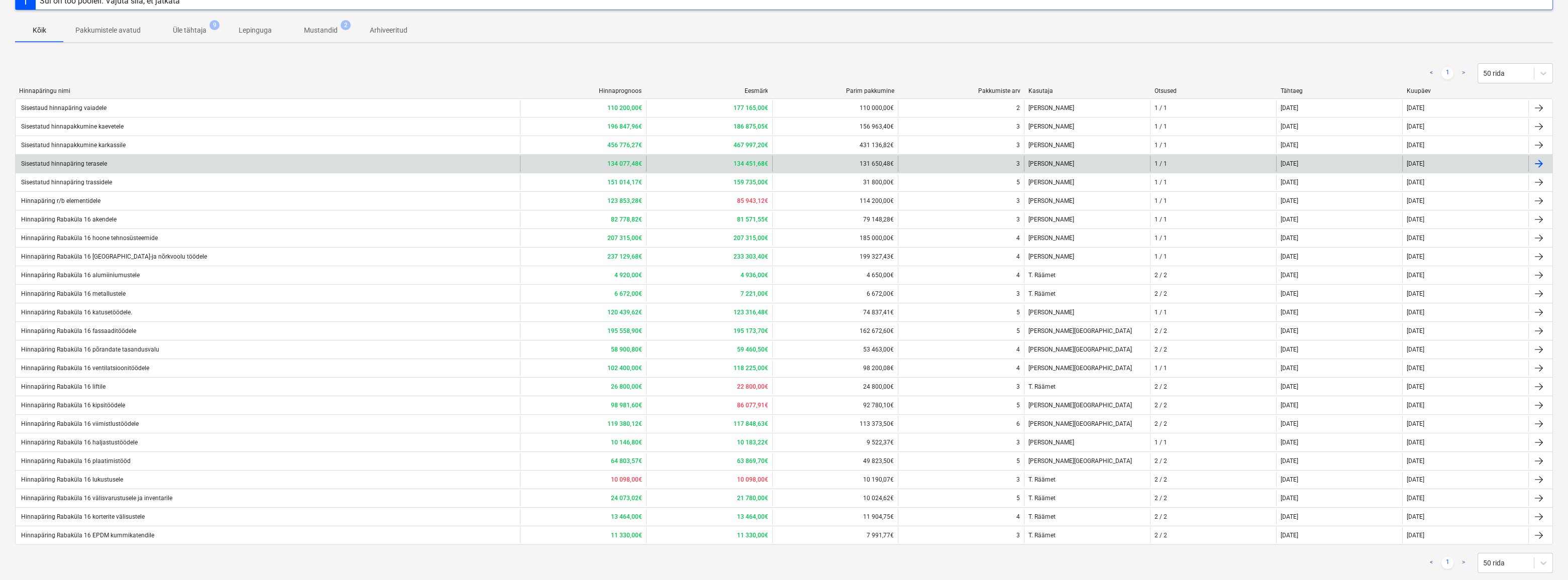
scroll to position [110, 0]
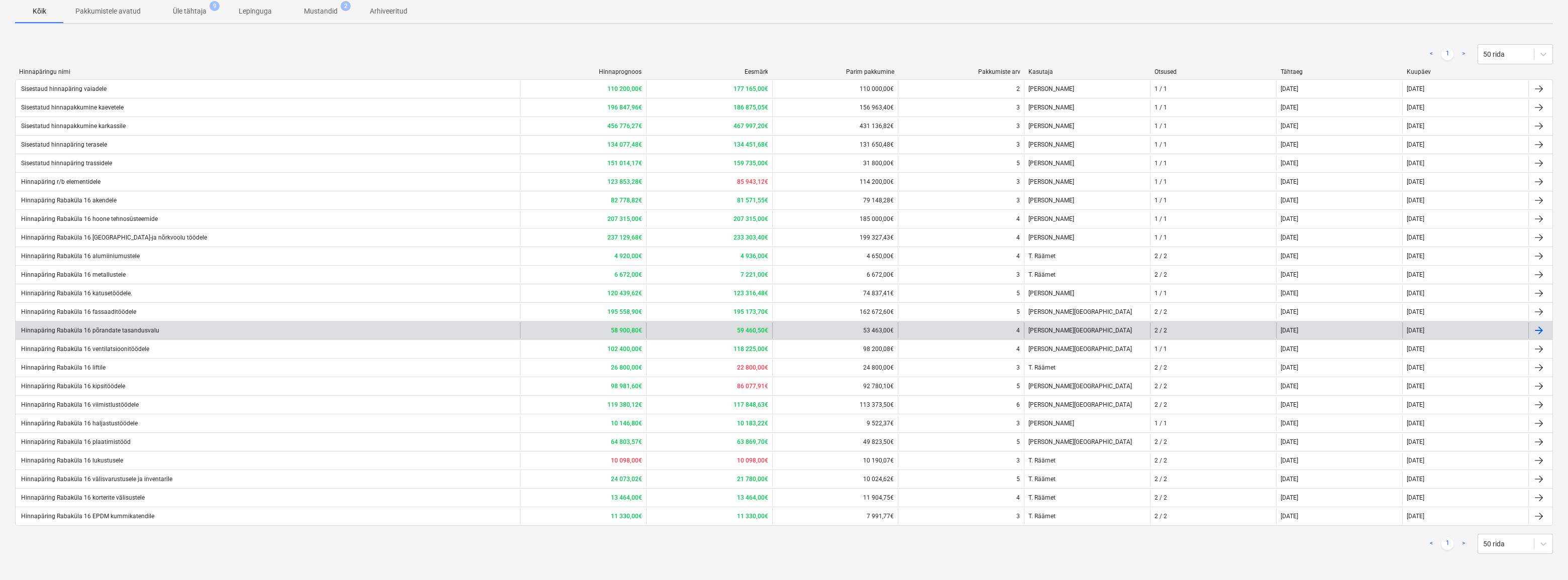
click at [142, 331] on div "Hinnapäring Rabaküla 16 põrandate tasandusvalu" at bounding box center [89, 331] width 140 height 7
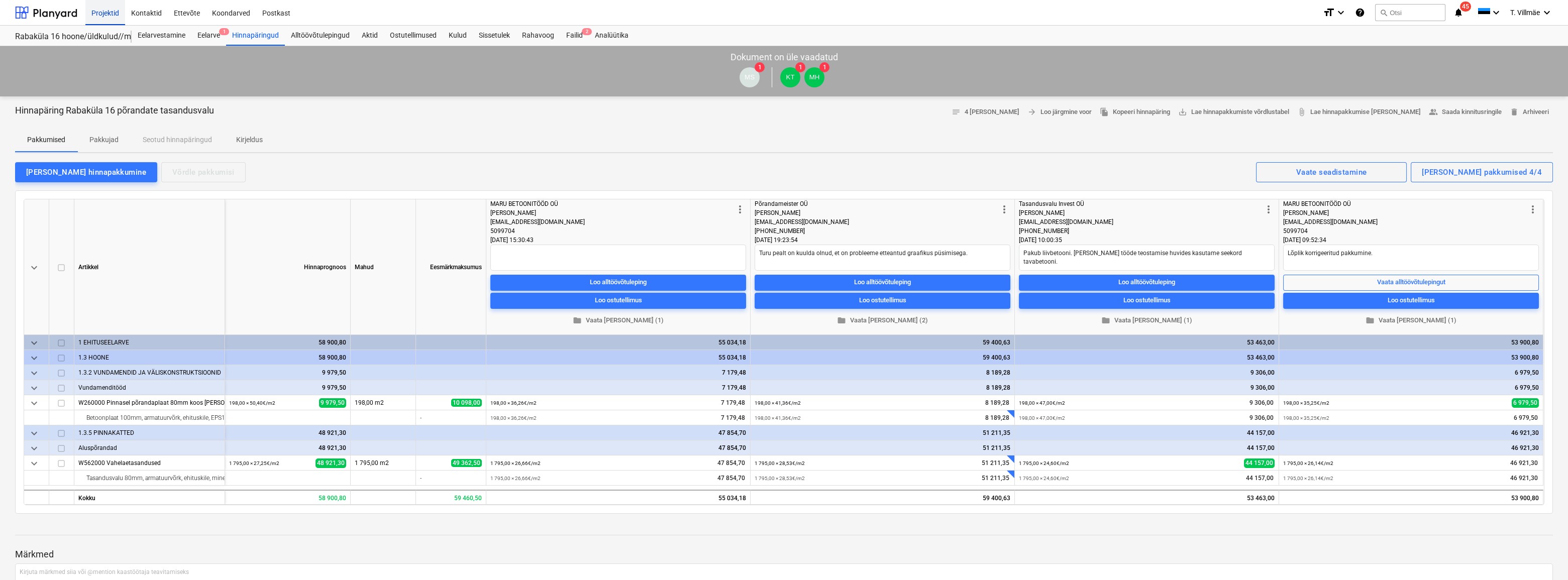
click at [96, 15] on div "Projektid" at bounding box center [105, 12] width 40 height 26
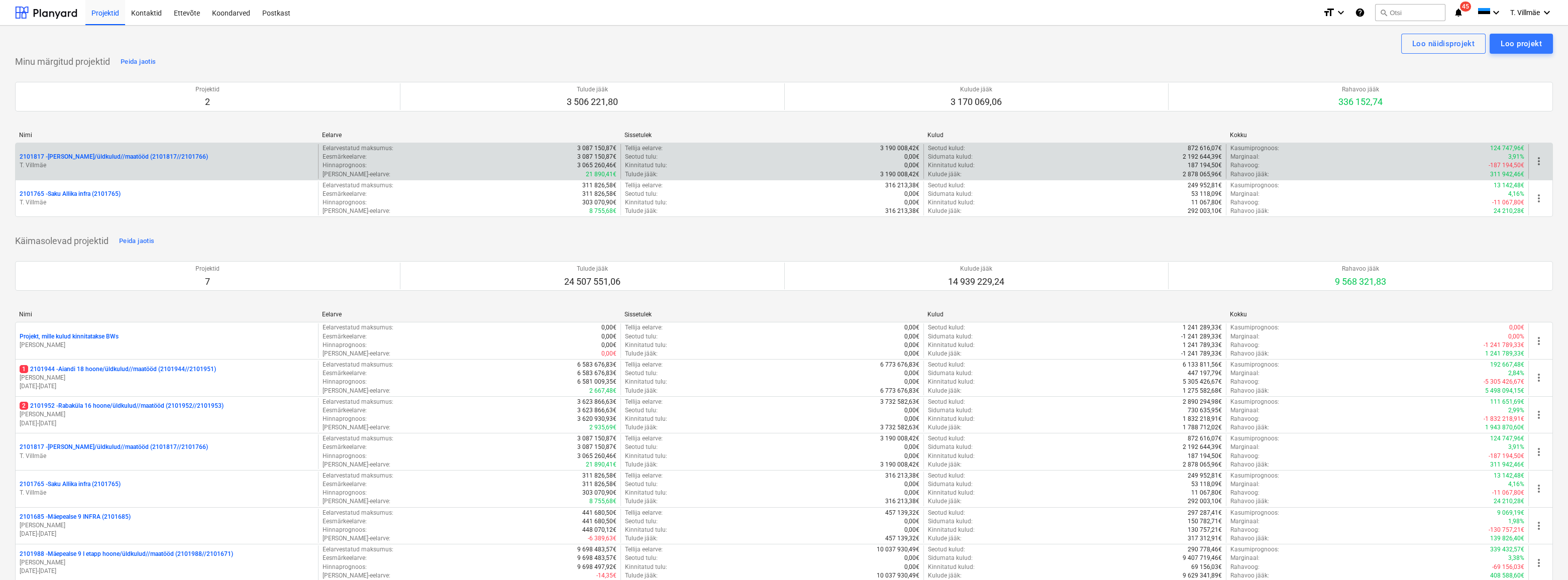
click at [81, 166] on p "T. Villmäe" at bounding box center [166, 165] width 295 height 9
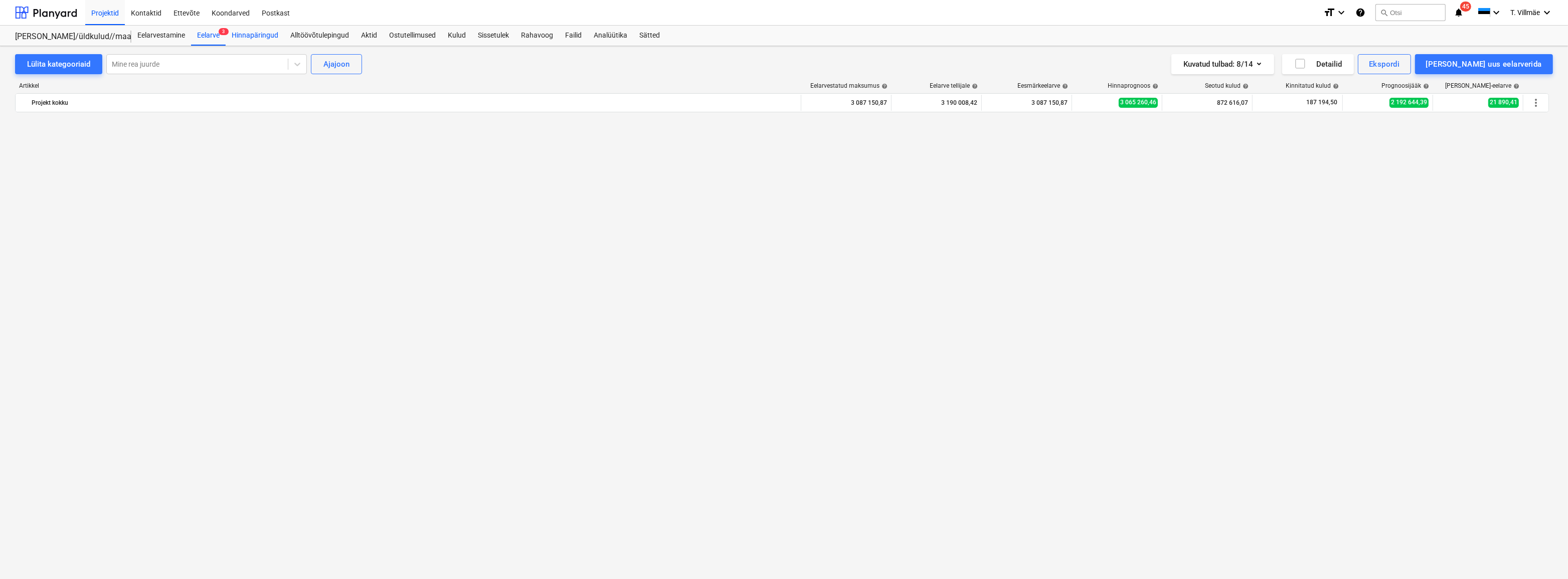
click at [266, 34] on div "Hinnapäringud" at bounding box center [255, 35] width 58 height 20
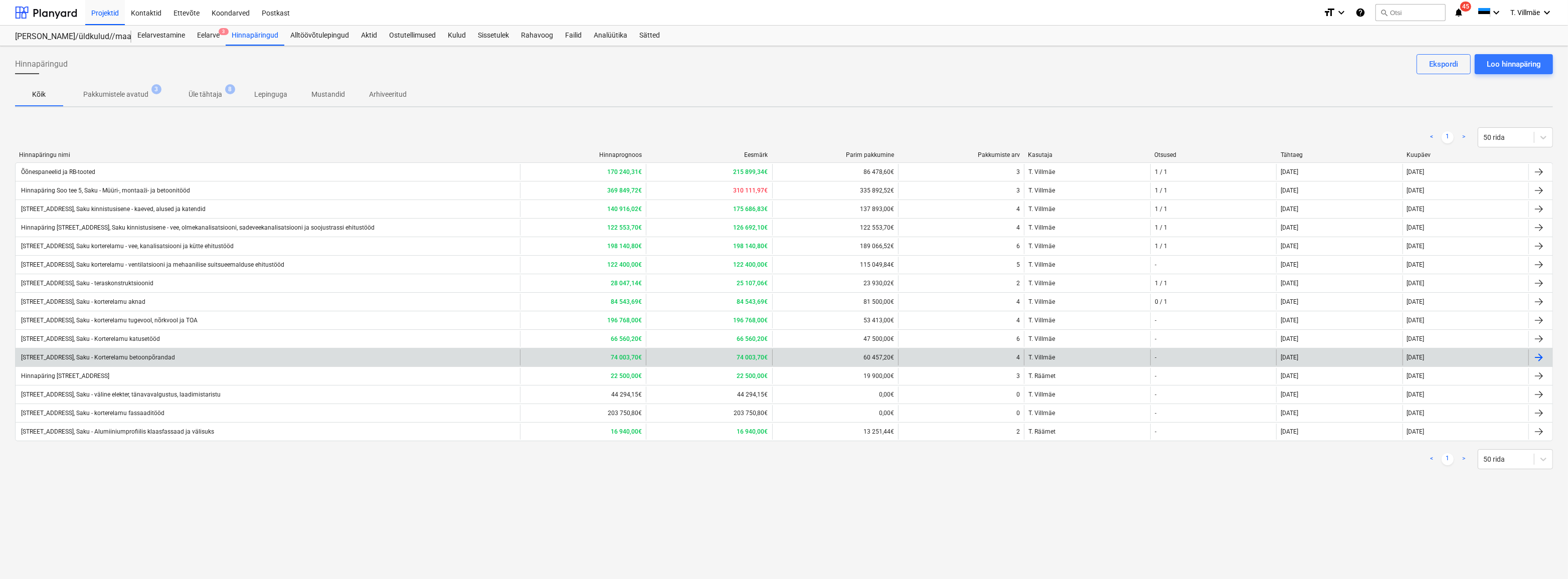
click at [113, 356] on div "[STREET_ADDRESS], Saku - Korterelamu betoonpõrandad" at bounding box center [97, 358] width 155 height 7
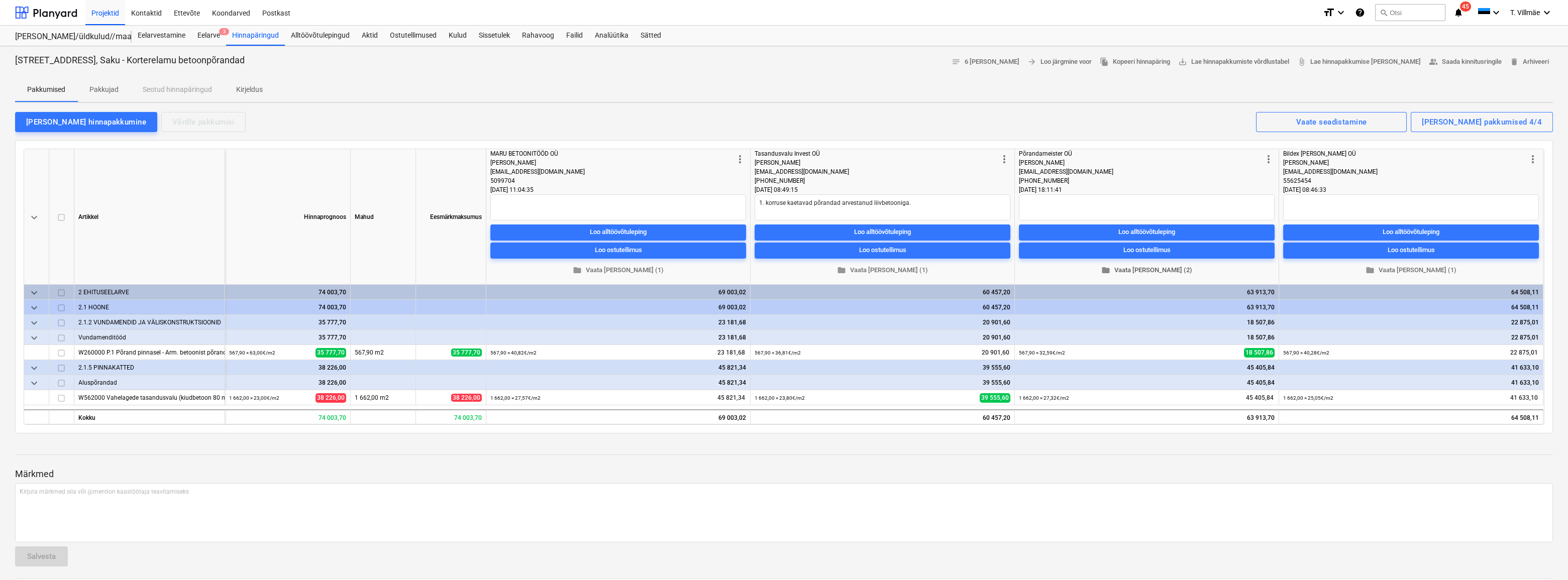
click at [1145, 268] on span "folder Vaata [PERSON_NAME] (2)" at bounding box center [1147, 270] width 248 height 12
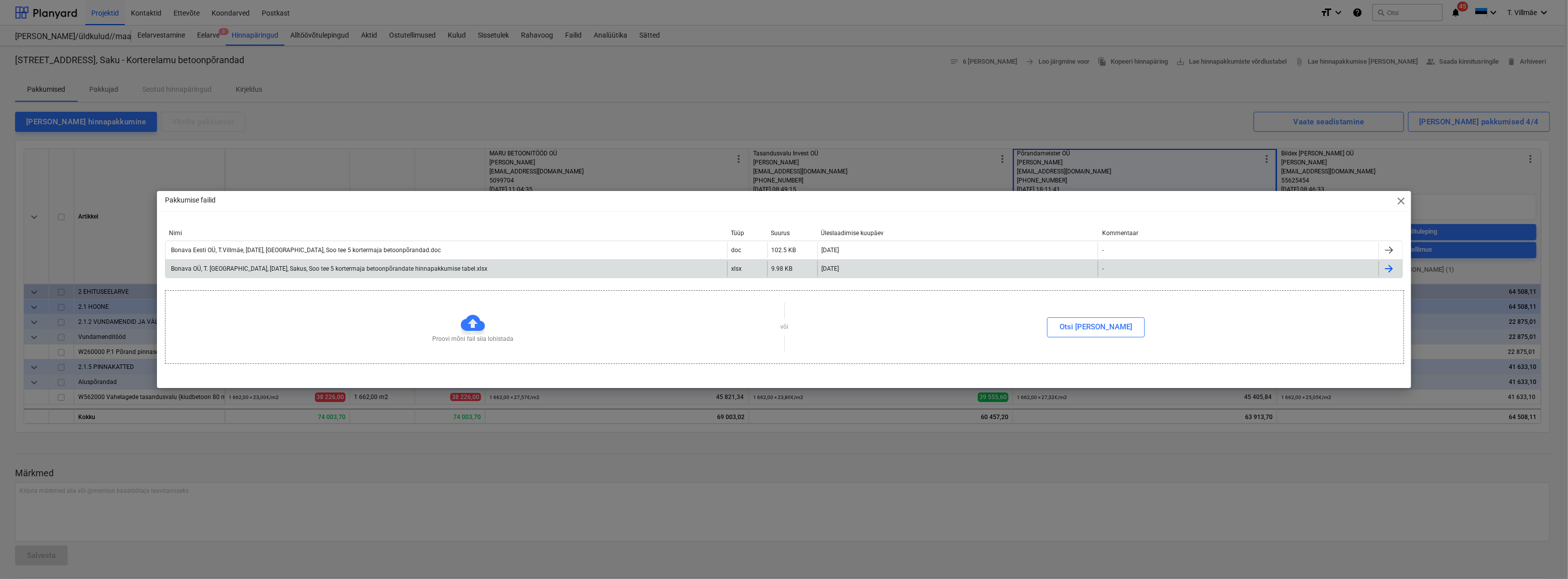
click at [259, 270] on div "Bonava OÜ, T. [GEOGRAPHIC_DATA], [DATE], Sakus, Soo tee 5 kortermaja betoonpõra…" at bounding box center [328, 269] width 318 height 7
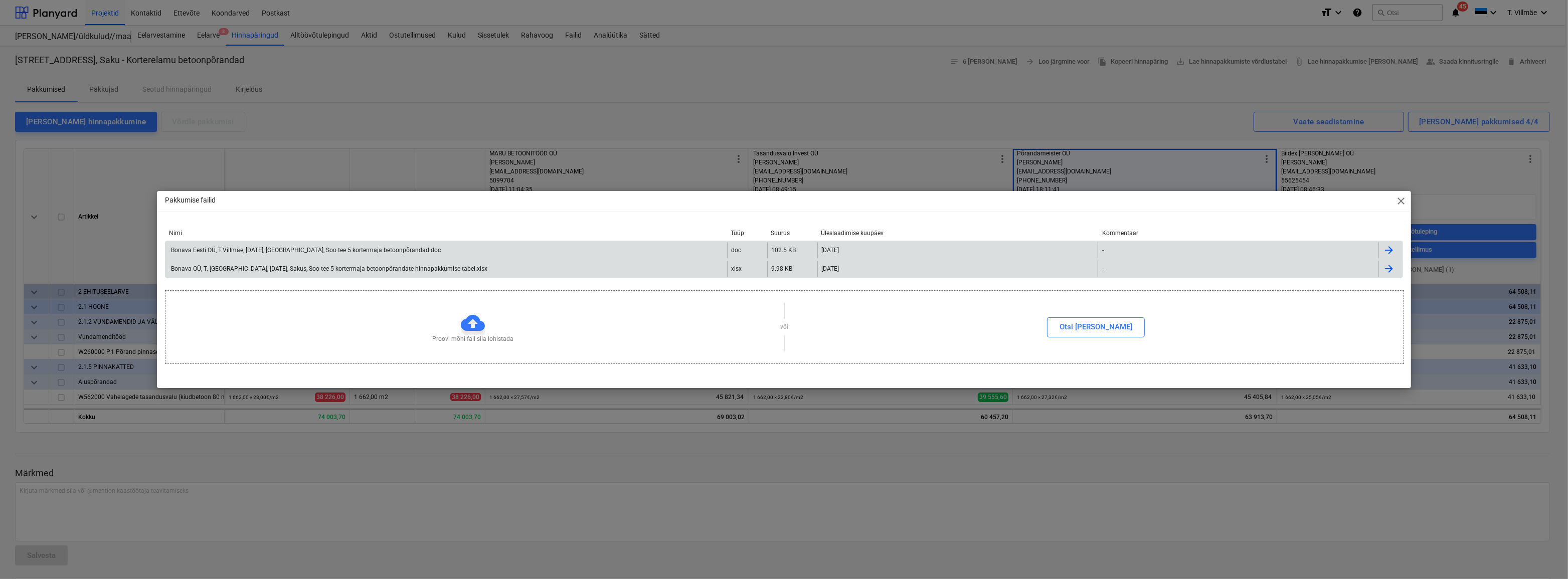
click at [350, 249] on div "Bonava Eesti OÜ, T.Villmäe, [DATE], [GEOGRAPHIC_DATA], Soo tee 5 kortermaja bet…" at bounding box center [305, 250] width 271 height 7
drag, startPoint x: 377, startPoint y: 536, endPoint x: 371, endPoint y: 528, distance: 10.0
click at [377, 536] on div "Pakkumise failid close Nimi Tüüp Suurus Üleslaadimise kuupäev Kommentaar Bonava…" at bounding box center [784, 289] width 1568 height 579
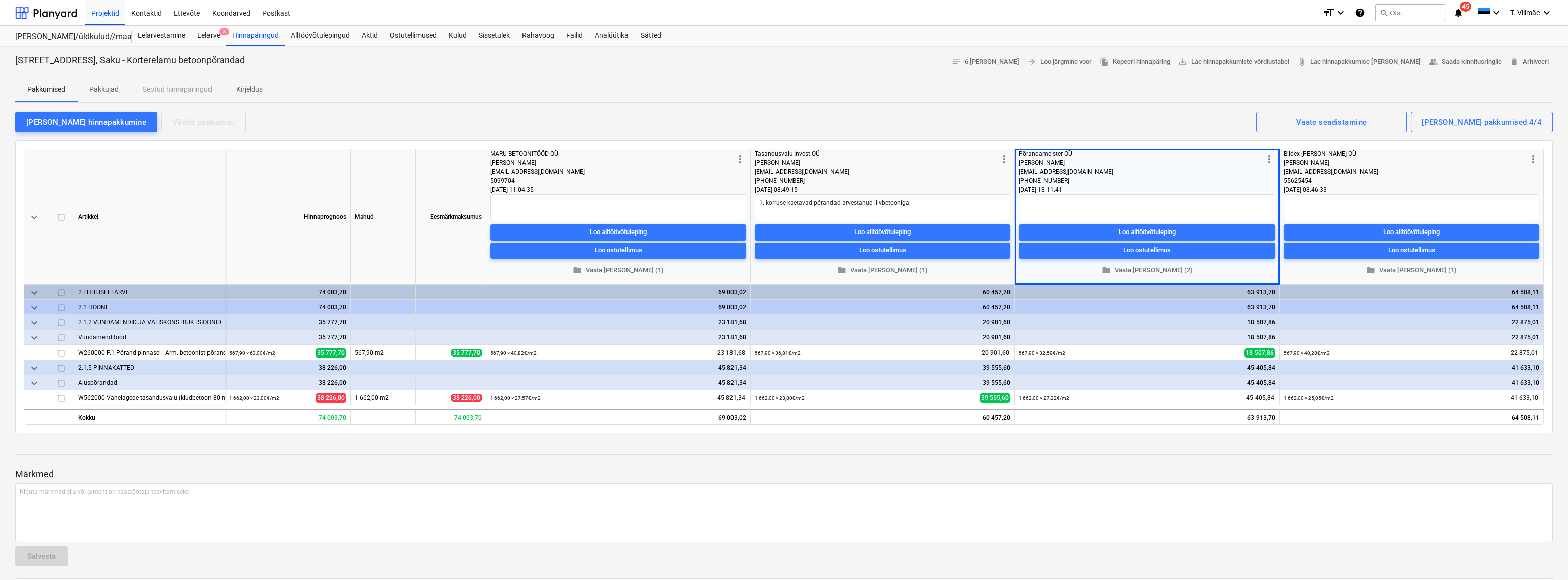
click at [299, 69] on div "Hinnapäring [STREET_ADDRESS], Saku - Korterelamu betoonpõrandad notes 6 [PERSON…" at bounding box center [784, 62] width 1538 height 16
type textarea "x"
click at [259, 37] on div "Hinnapäringud" at bounding box center [256, 35] width 59 height 20
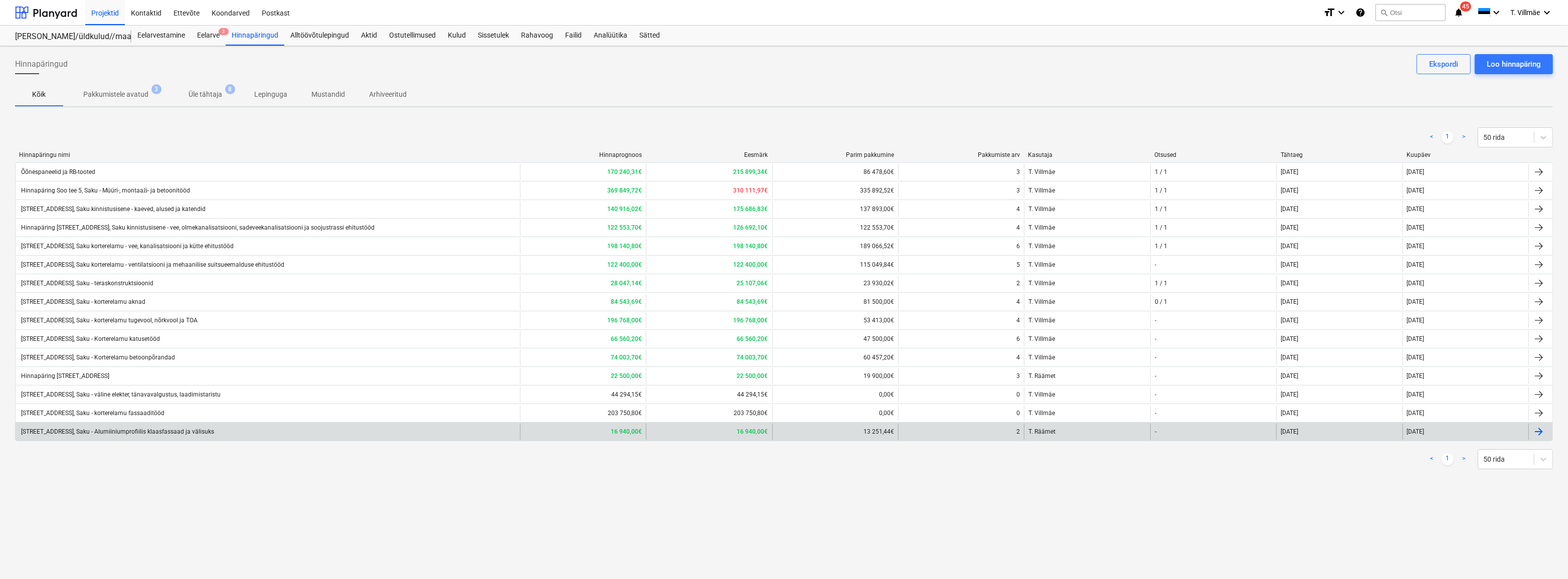
click at [135, 431] on div "[STREET_ADDRESS], Saku - Alumiiniumprofiilis klaasfassaad ja välisuks" at bounding box center [117, 432] width 195 height 7
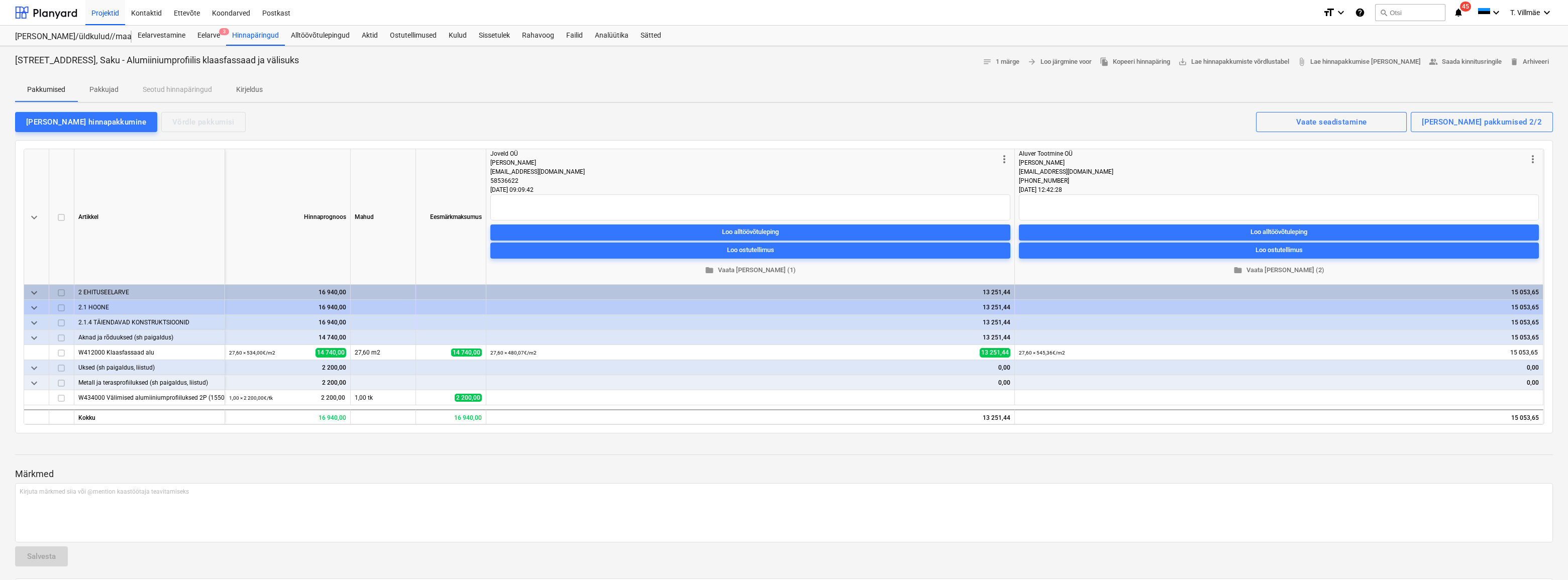
click at [108, 90] on p "Pakkujad" at bounding box center [104, 89] width 29 height 10
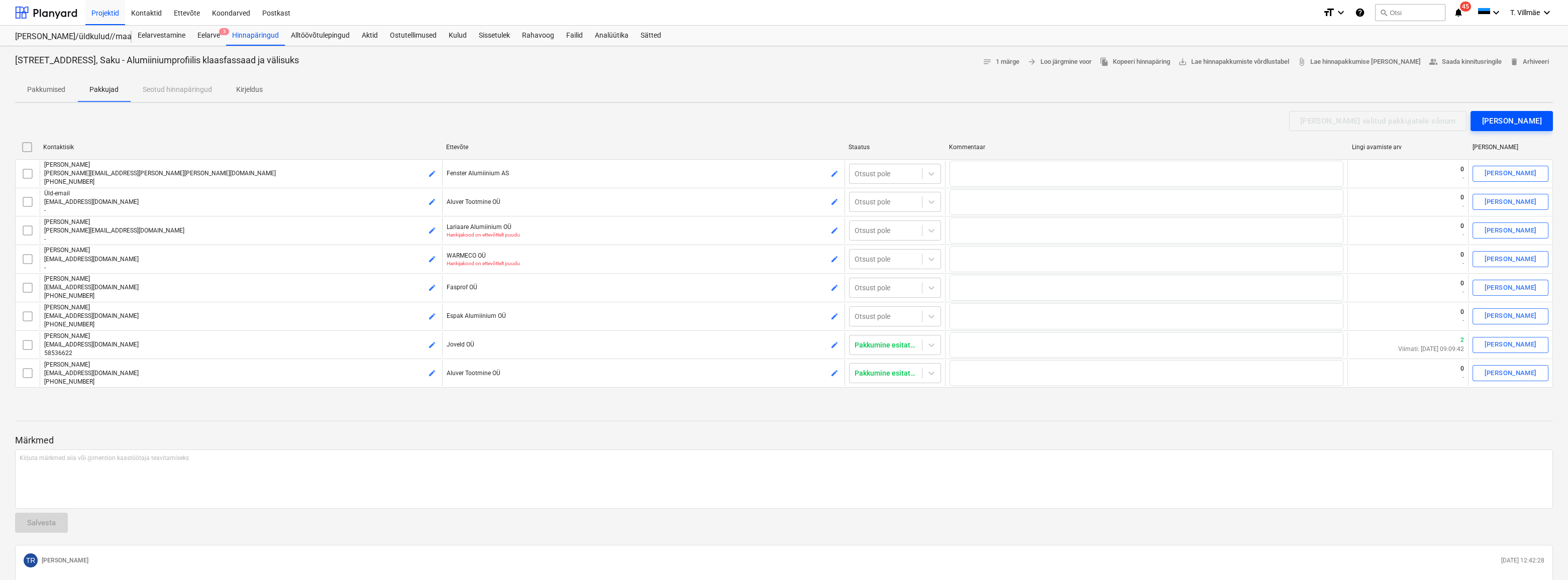
click at [1509, 124] on div "[PERSON_NAME]" at bounding box center [1511, 121] width 60 height 13
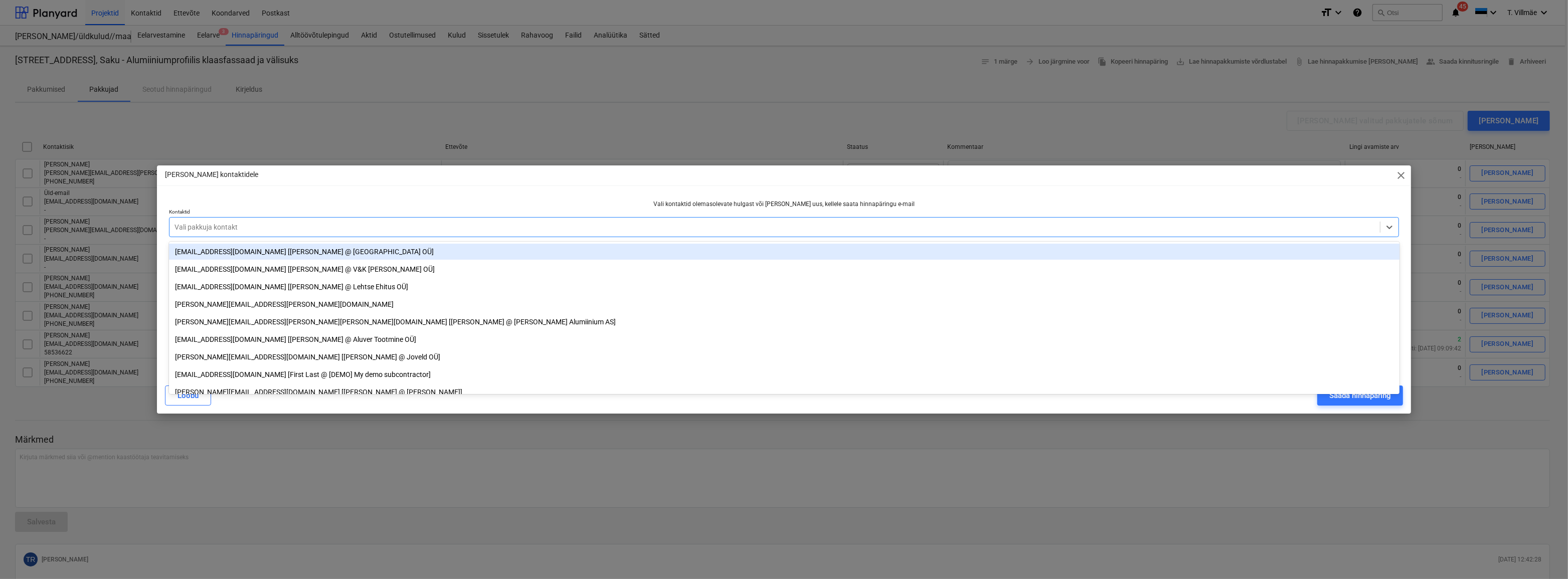
click at [195, 229] on div at bounding box center [775, 227] width 1201 height 10
type input "kaido"
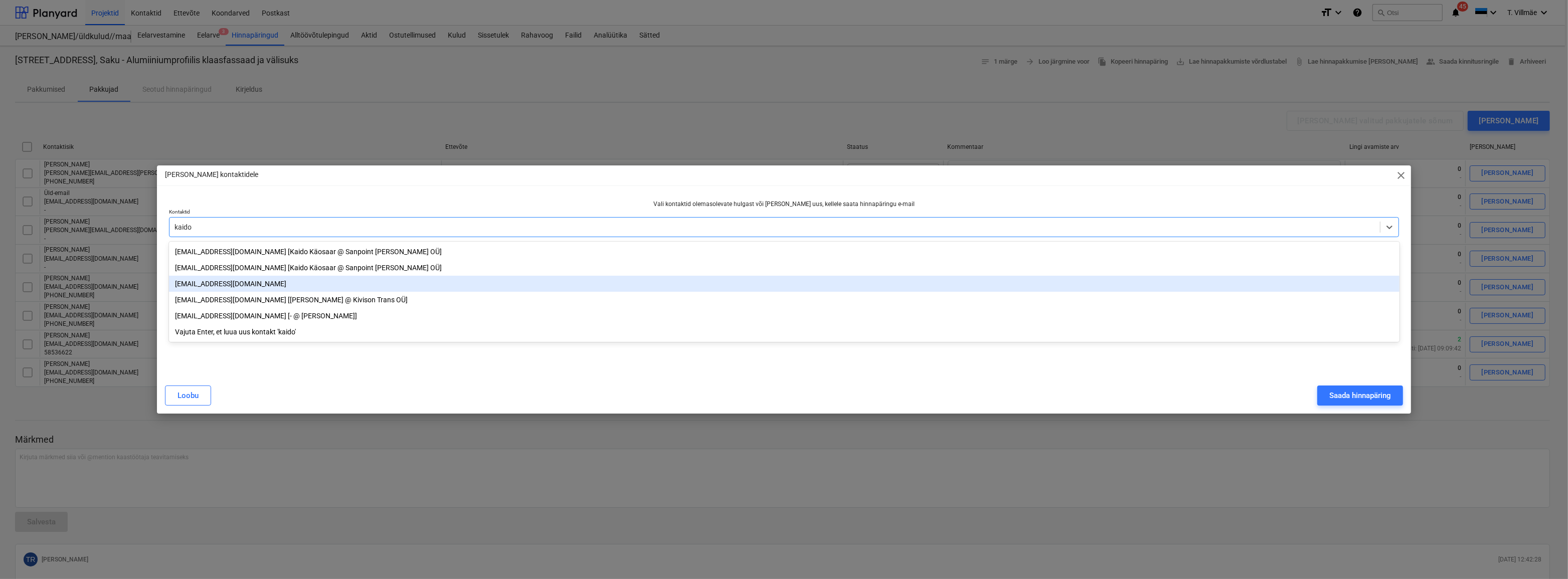
click at [199, 284] on div "[EMAIL_ADDRESS][DOMAIN_NAME]" at bounding box center [785, 284] width 1231 height 16
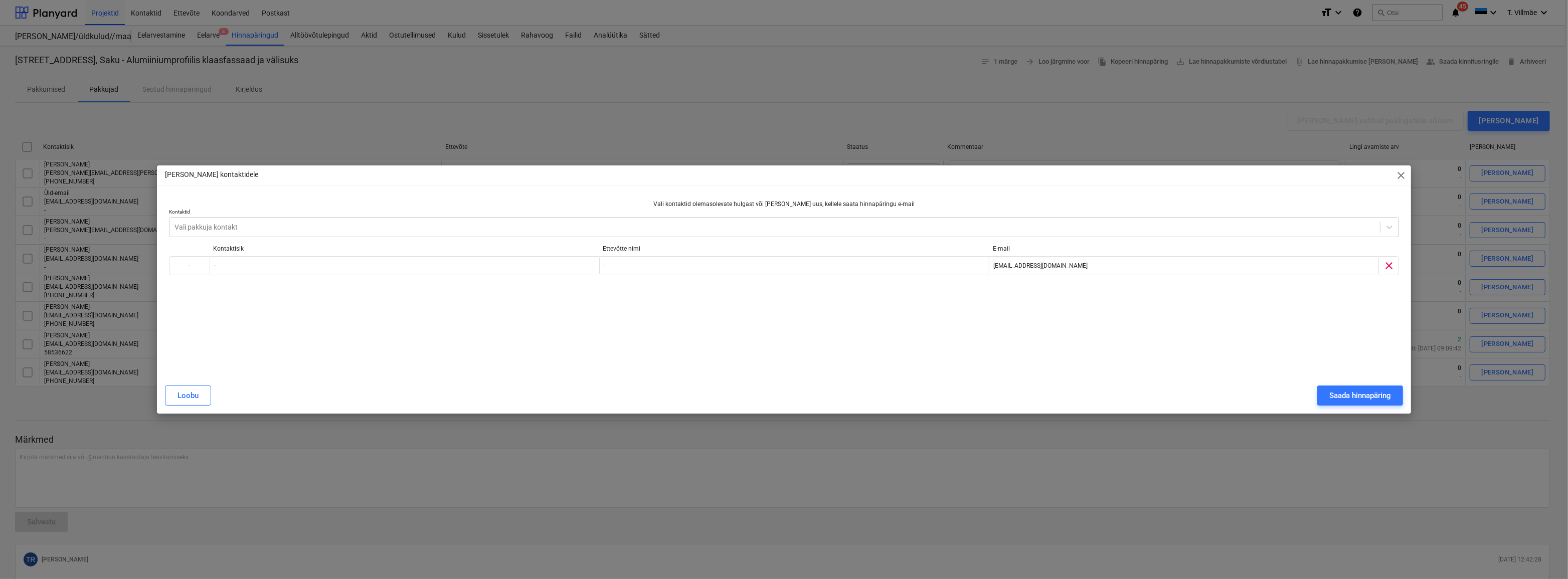
click at [1247, 202] on p "Vali kontaktid olemasolevate hulgast või [PERSON_NAME] uus, kellele saata hinna…" at bounding box center [785, 205] width 1231 height 9
click at [1339, 398] on div "Saada hinnapäring" at bounding box center [1360, 395] width 61 height 13
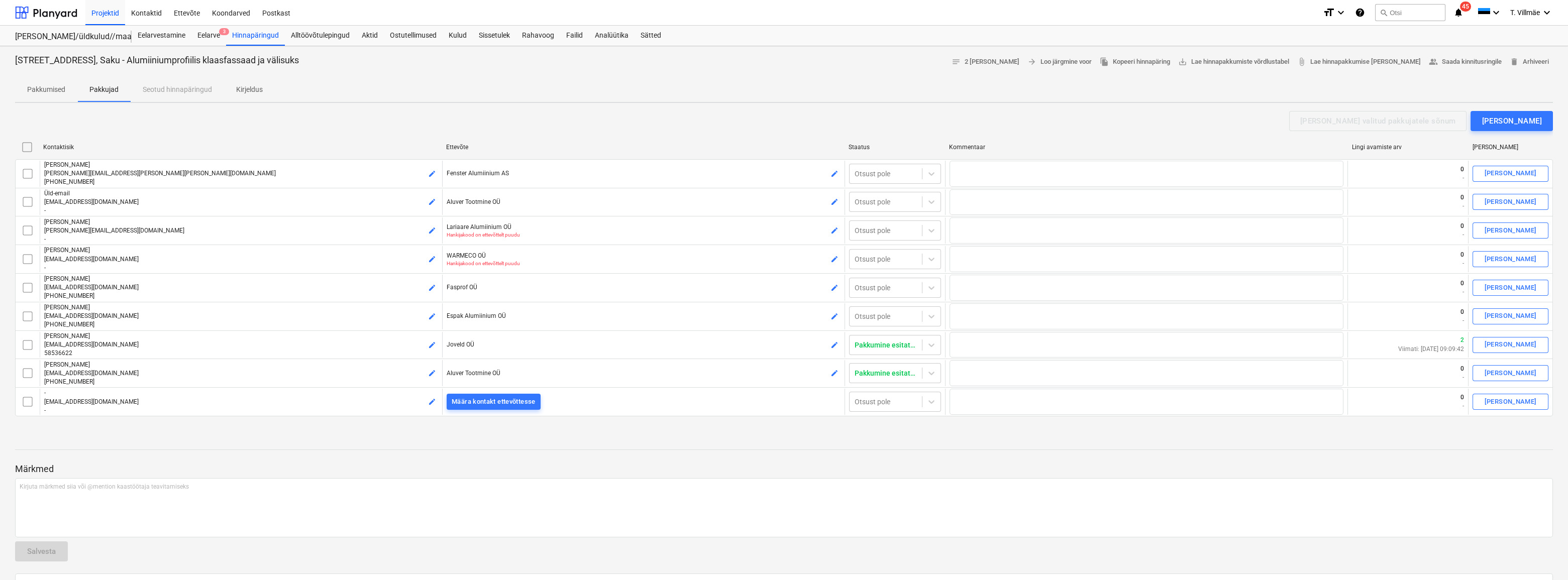
click at [493, 437] on div at bounding box center [784, 440] width 1538 height 8
click at [994, 472] on p "Märkmed" at bounding box center [784, 470] width 1538 height 12
click at [254, 40] on div "Hinnapäringud" at bounding box center [256, 35] width 59 height 20
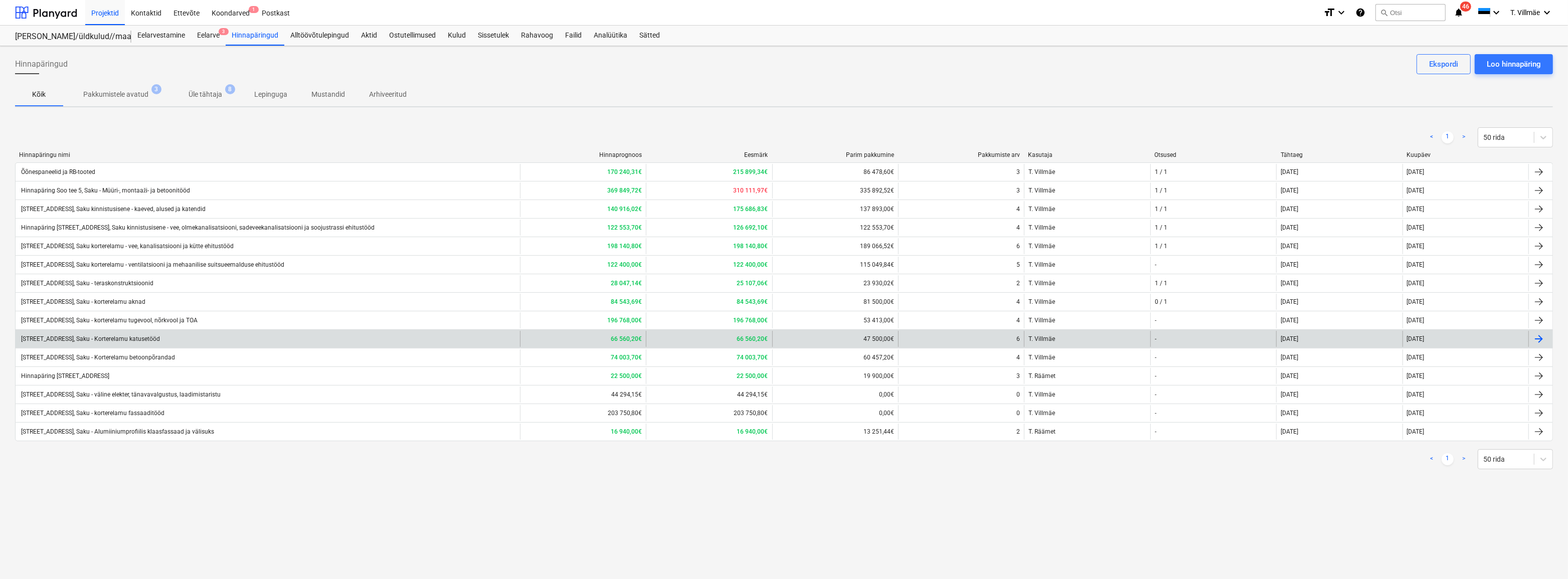
click at [124, 339] on div "[STREET_ADDRESS], Saku - Korterelamu katusetööd" at bounding box center [89, 339] width 141 height 7
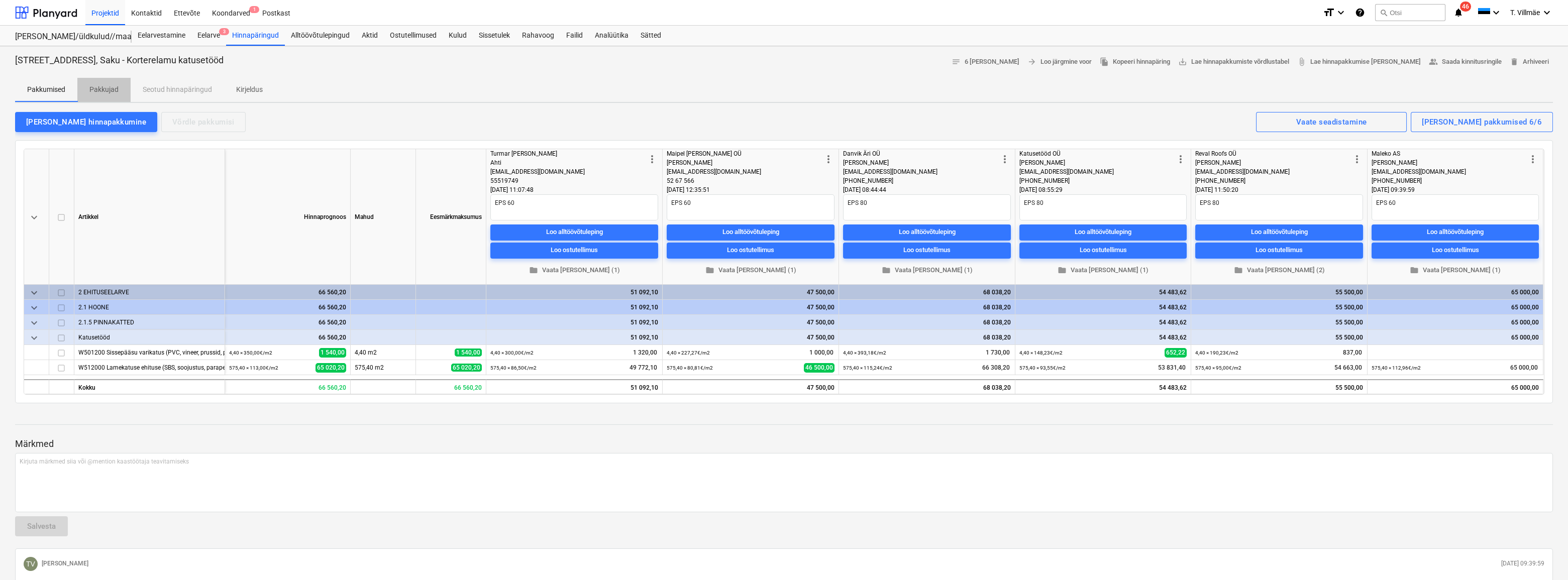
click at [110, 88] on p "Pakkujad" at bounding box center [104, 89] width 29 height 10
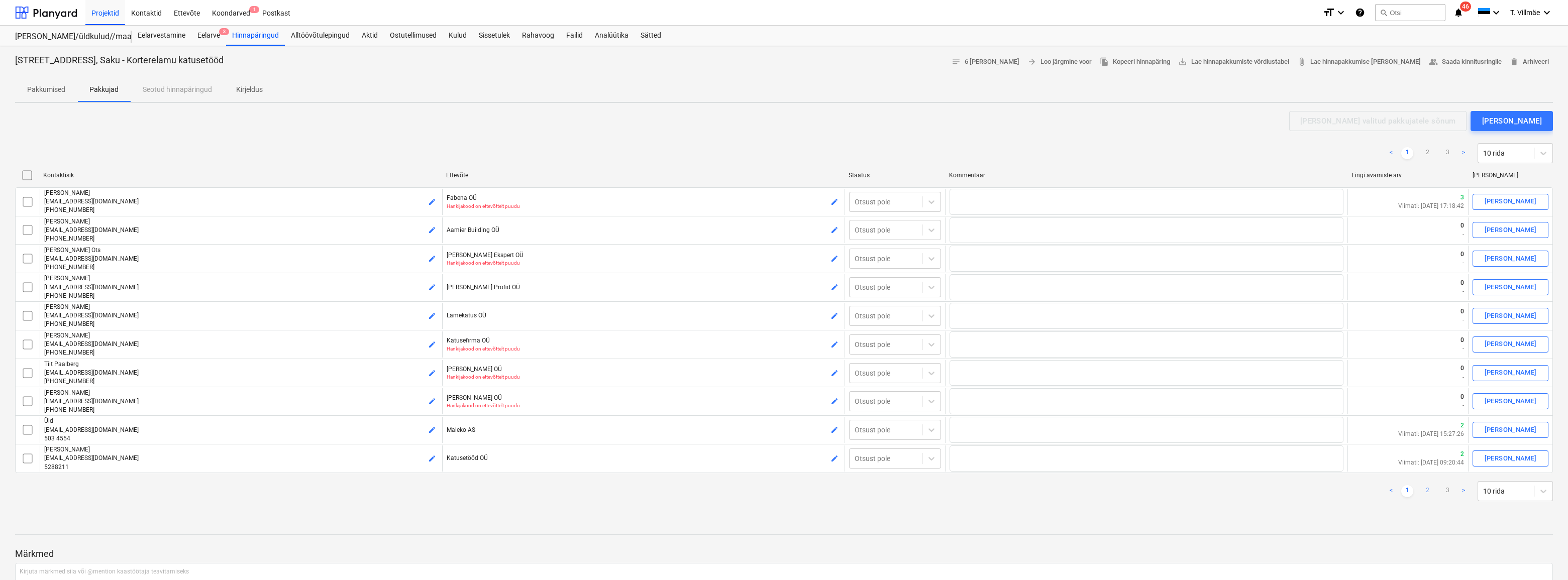
click at [1426, 490] on link "2" at bounding box center [1428, 492] width 12 height 12
type textarea "x"
checkbox input "false"
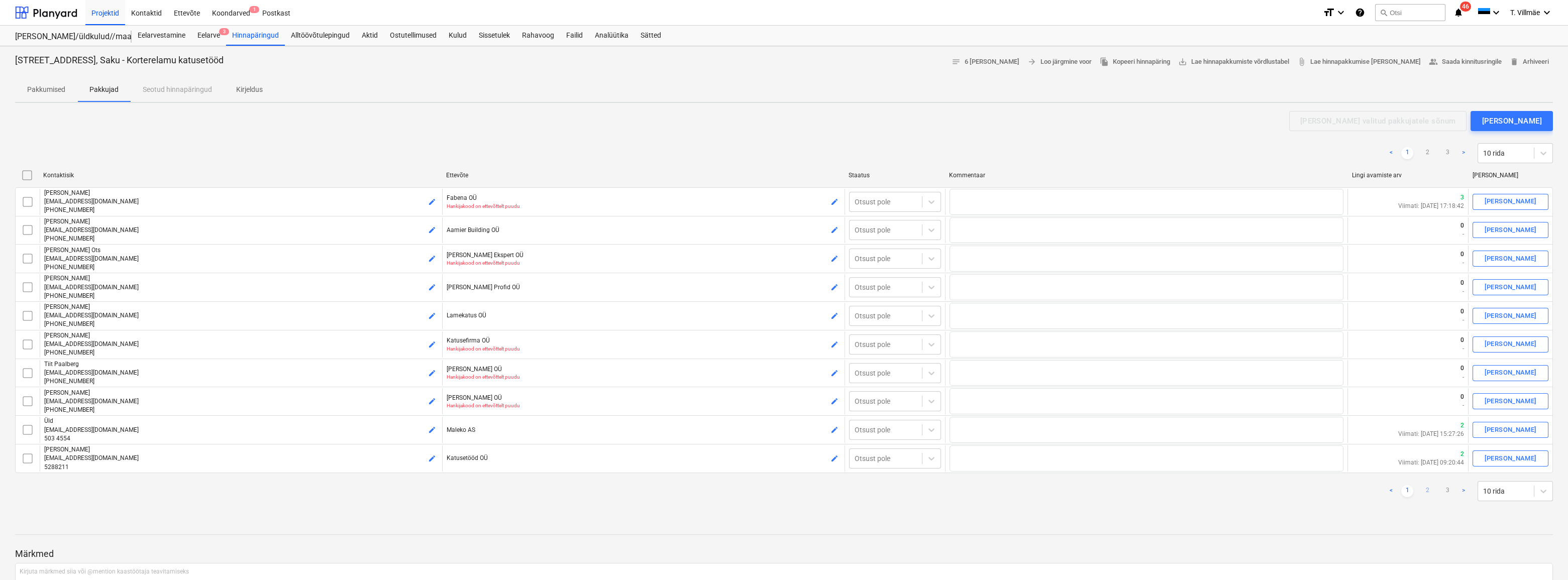
checkbox input "false"
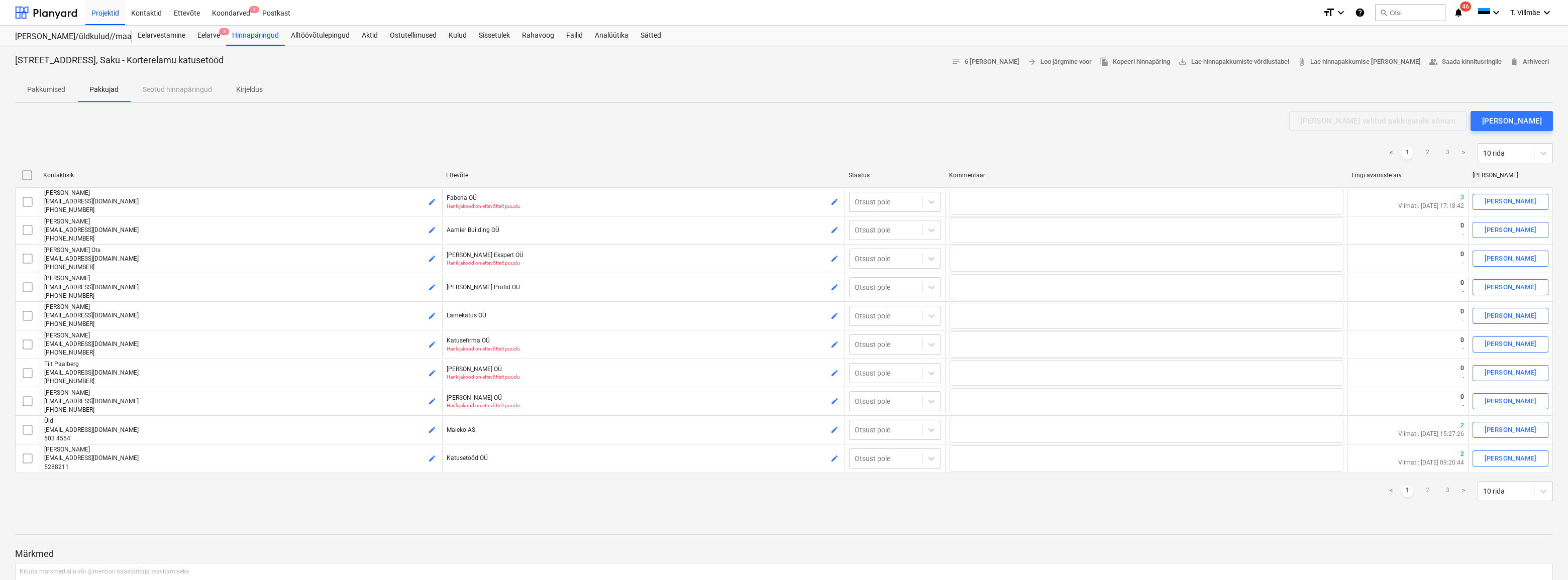
checkbox input "false"
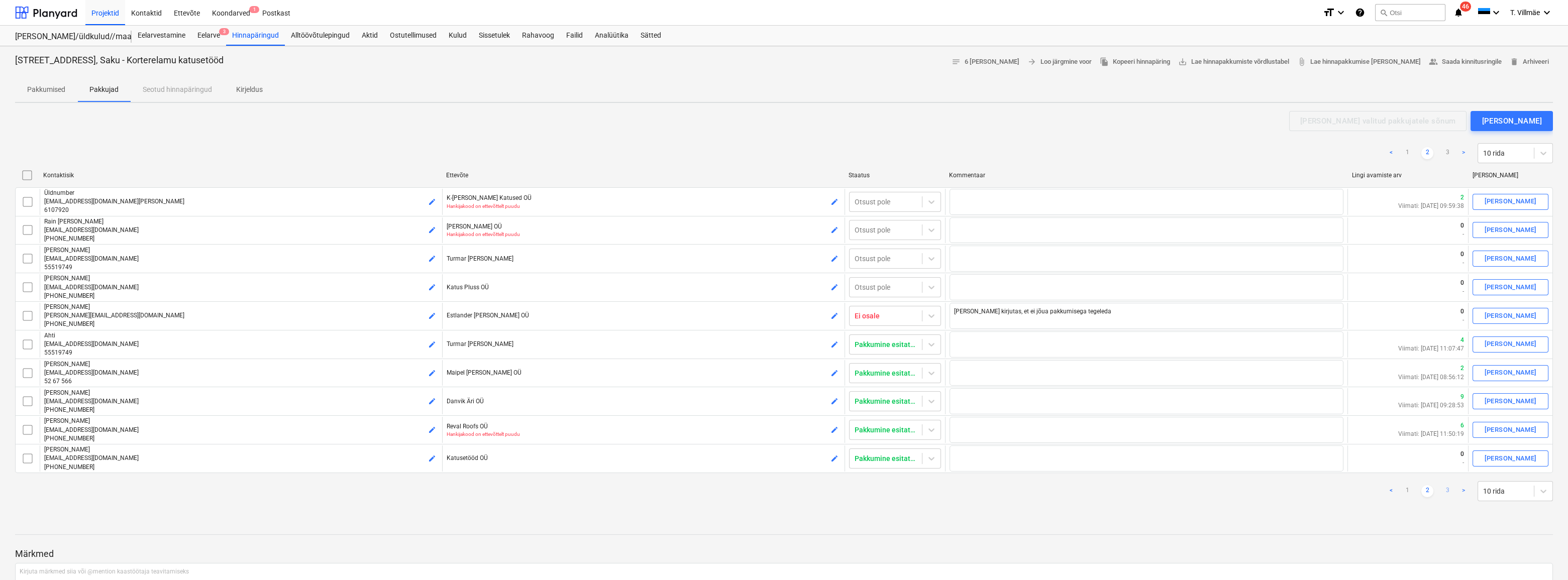
click at [1447, 487] on link "3" at bounding box center [1447, 492] width 12 height 12
checkbox input "false"
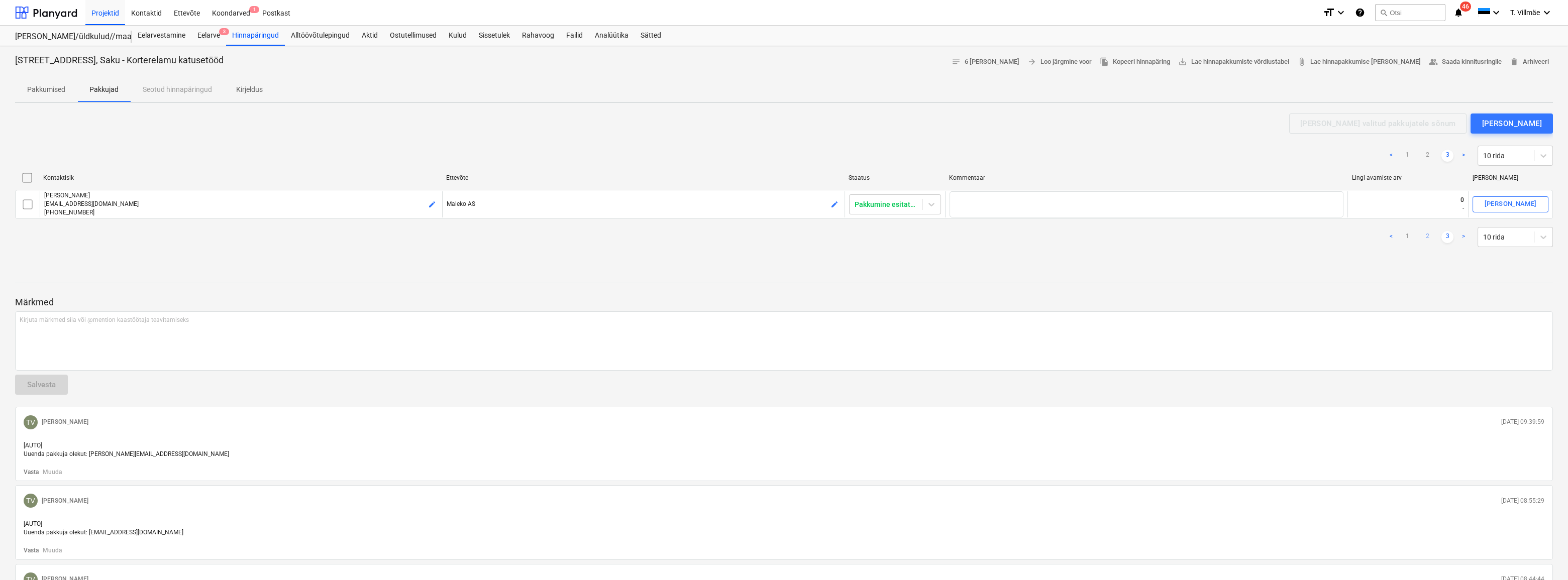
click at [1424, 236] on link "2" at bounding box center [1428, 237] width 12 height 12
type textarea "x"
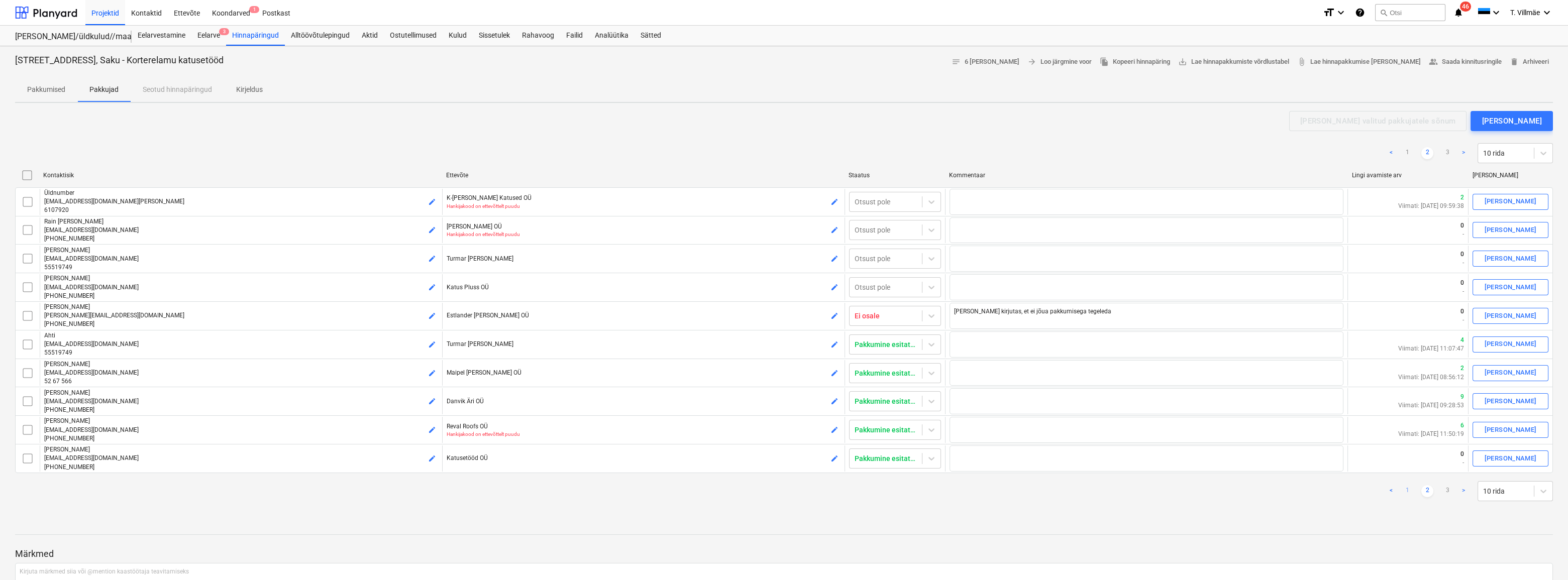
click at [1405, 490] on link "1" at bounding box center [1408, 492] width 12 height 12
checkbox input "false"
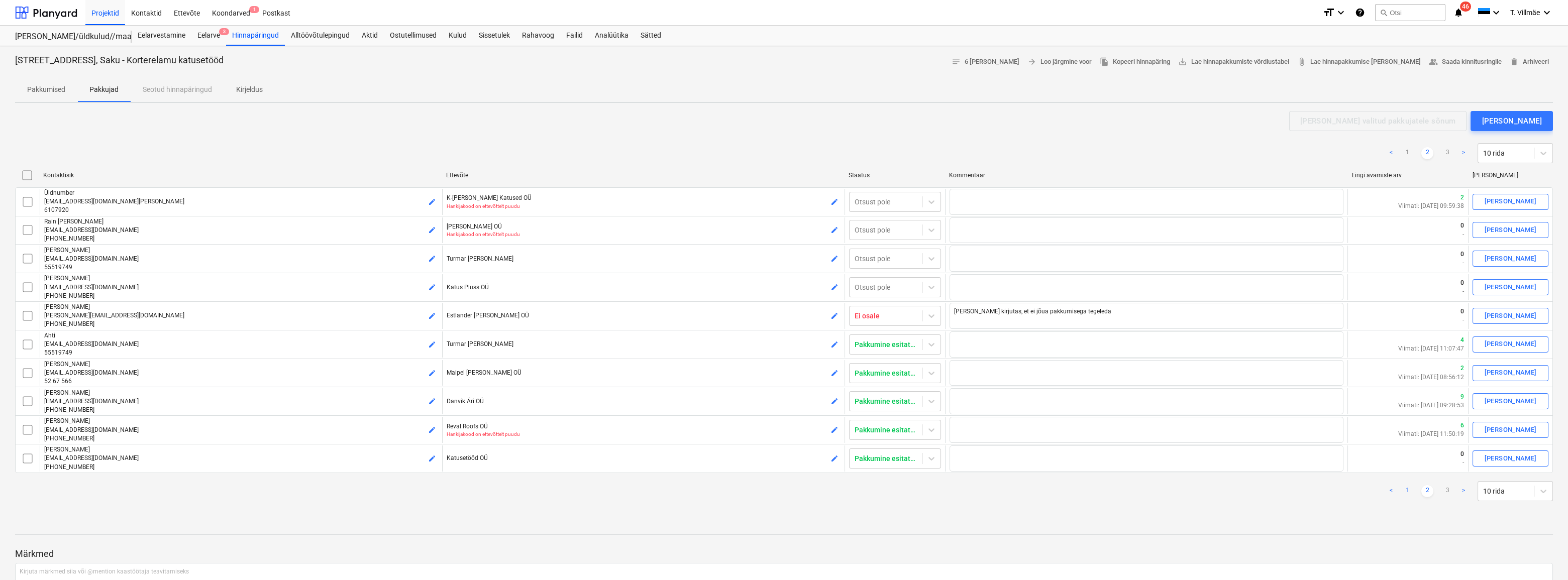
checkbox input "false"
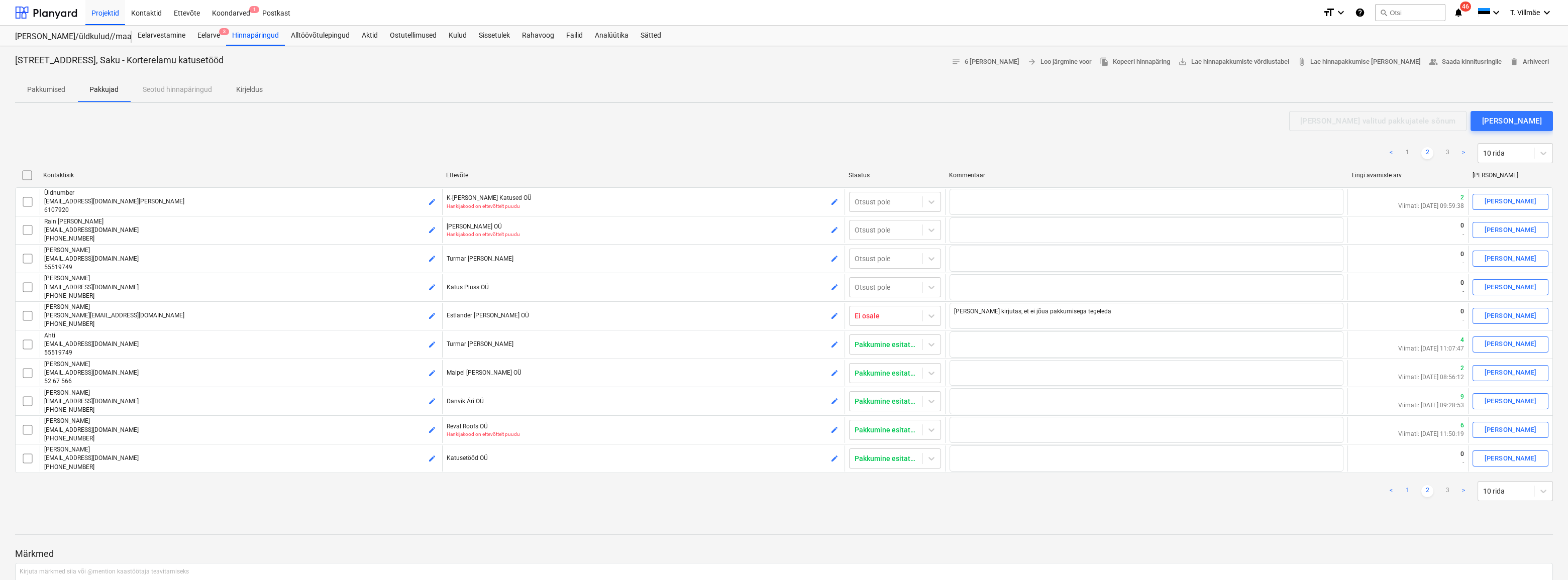
checkbox input "false"
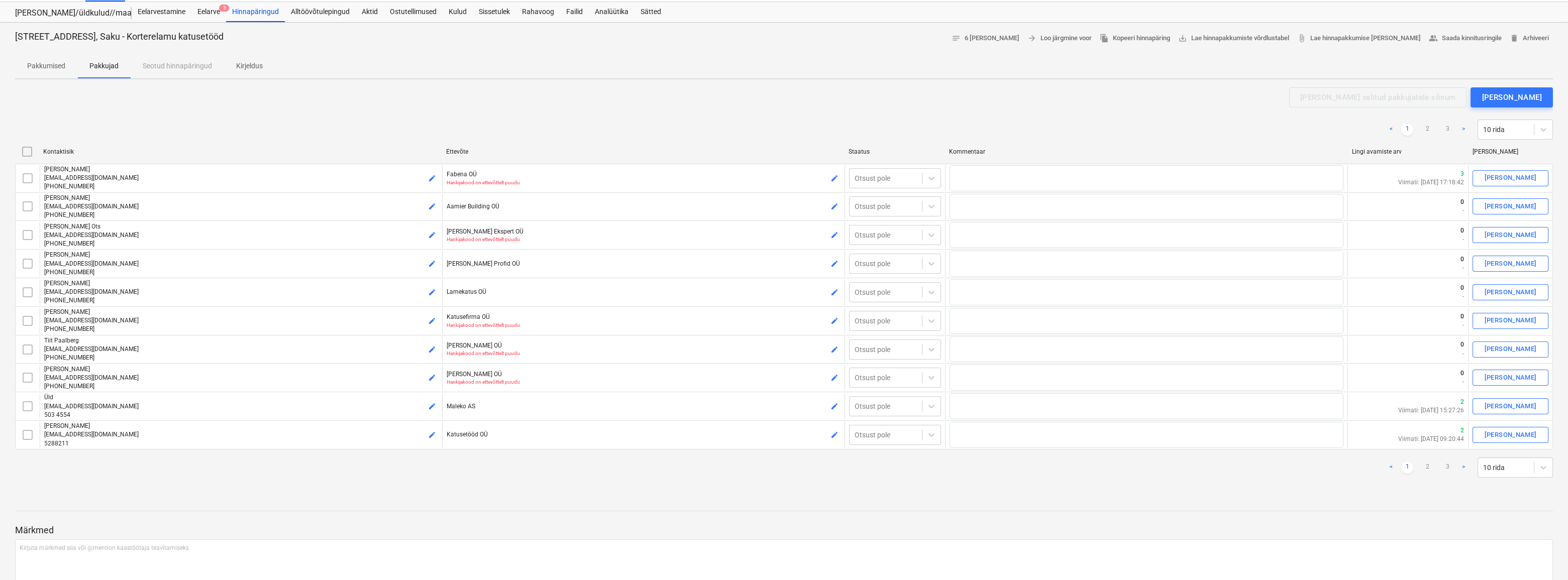
scroll to position [45, 0]
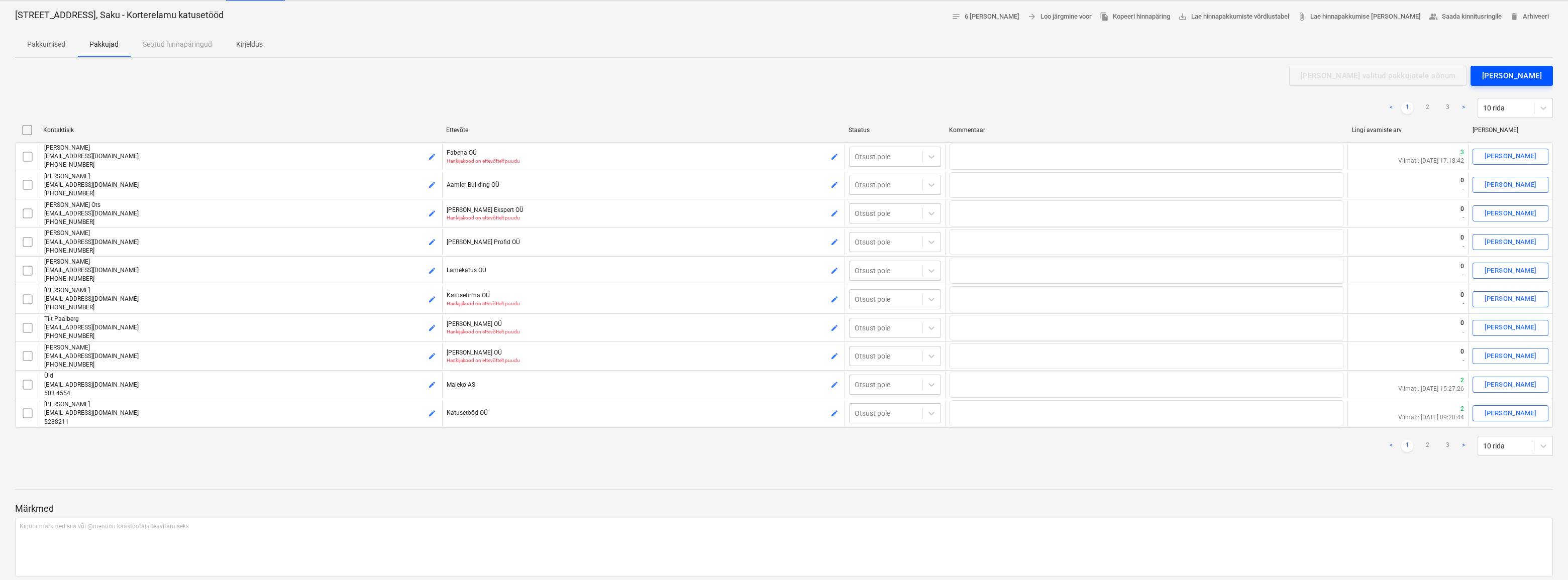
click at [1508, 73] on div "[PERSON_NAME]" at bounding box center [1511, 76] width 60 height 13
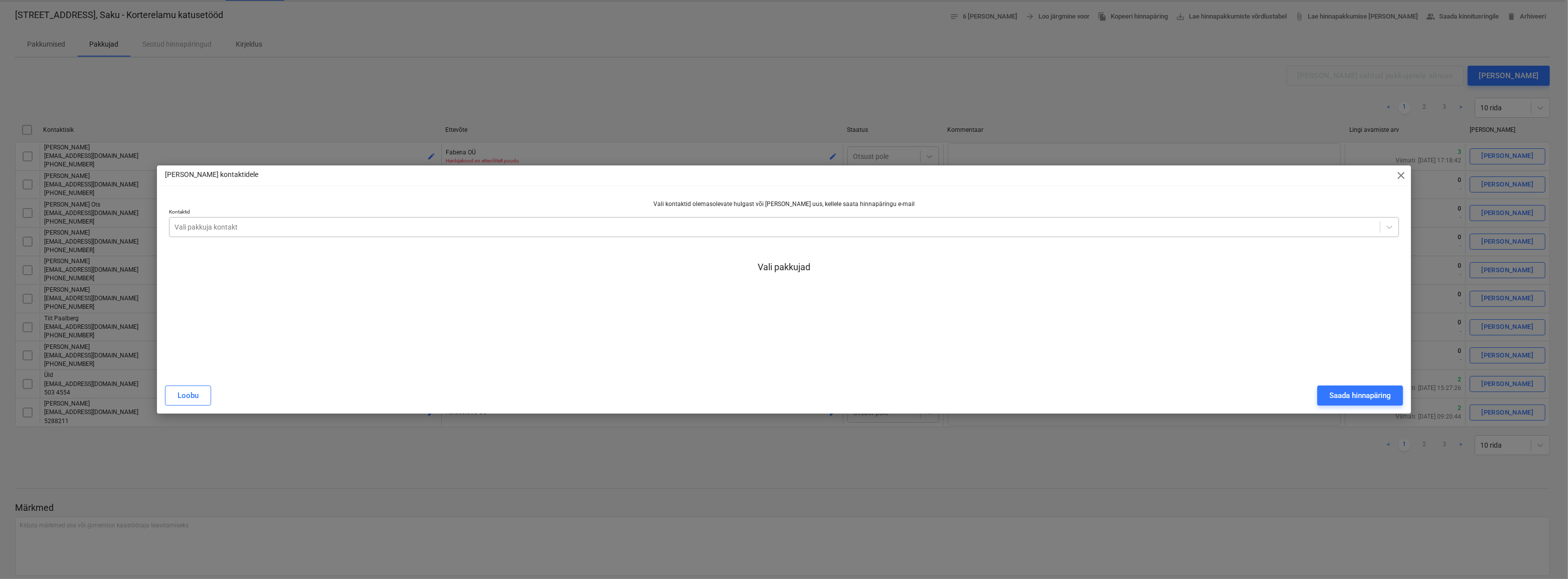
click at [540, 229] on div at bounding box center [775, 227] width 1201 height 10
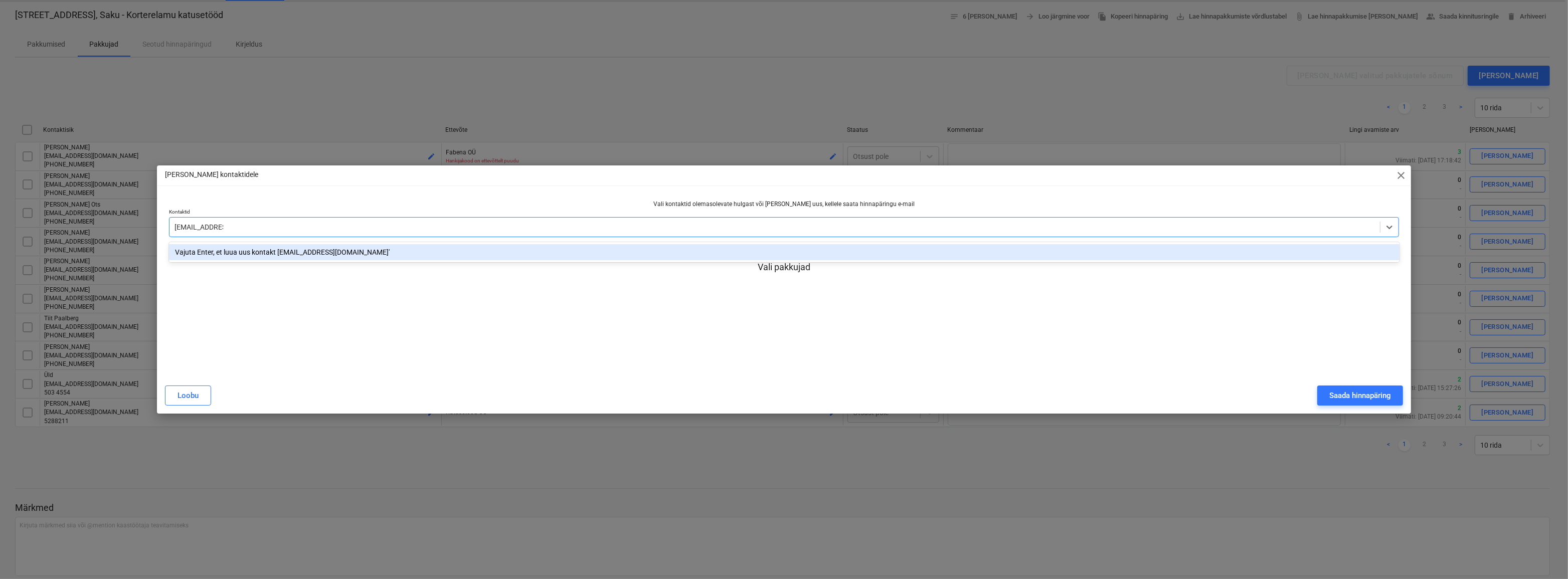
type input "[EMAIL_ADDRESS][DOMAIN_NAME]"
click at [572, 318] on div "Vali kontaktid olemasolevate hulgast või [PERSON_NAME] uus, kellele saata hinna…" at bounding box center [785, 283] width 1231 height 166
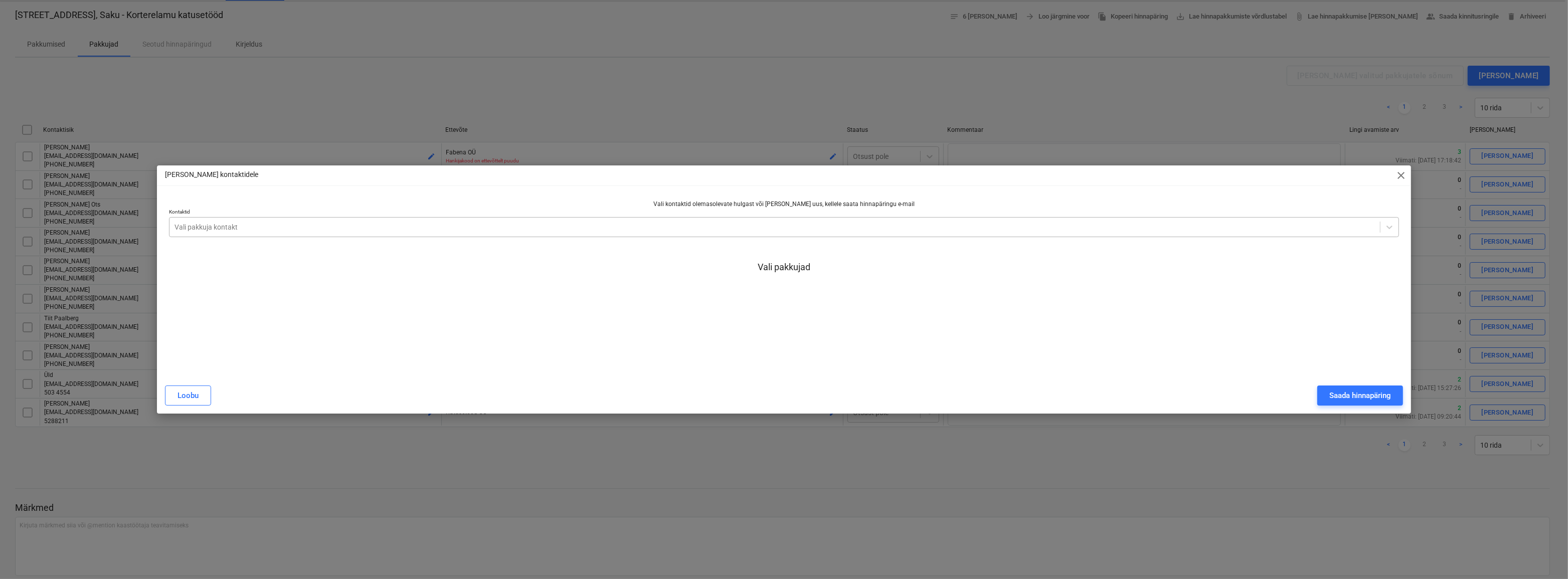
click at [326, 231] on div at bounding box center [775, 227] width 1201 height 10
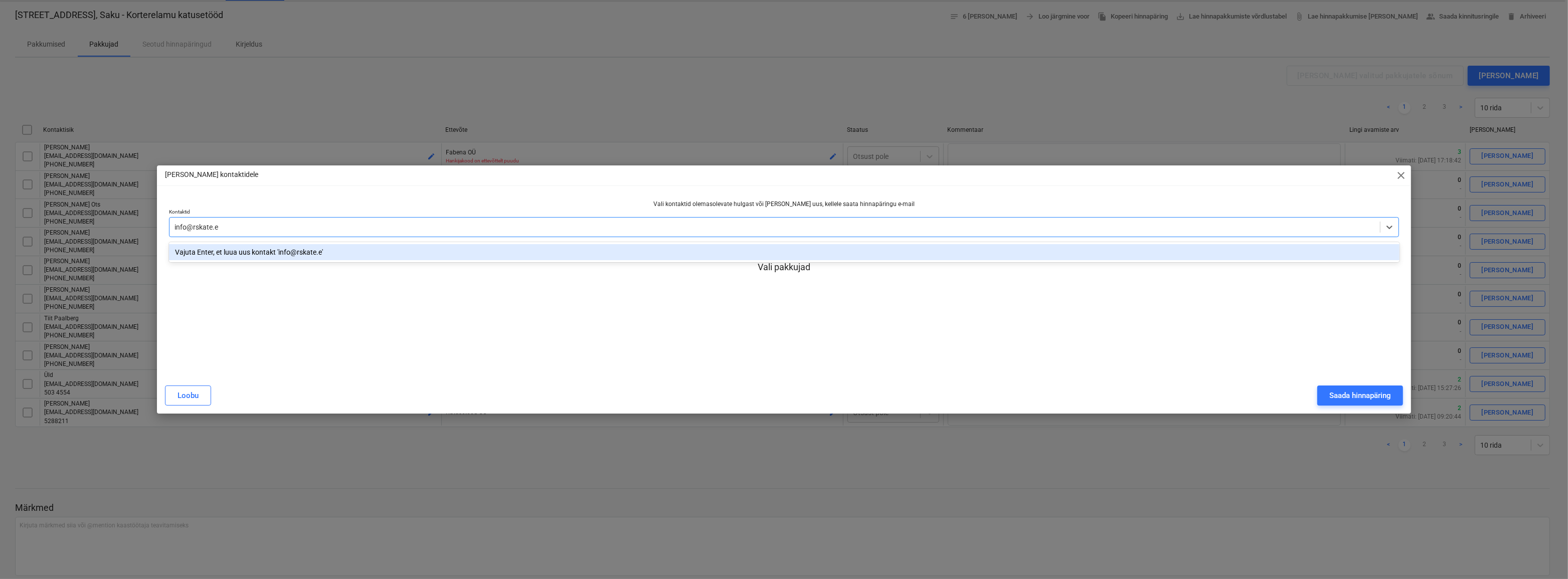
type input "[EMAIL_ADDRESS][DOMAIN_NAME]"
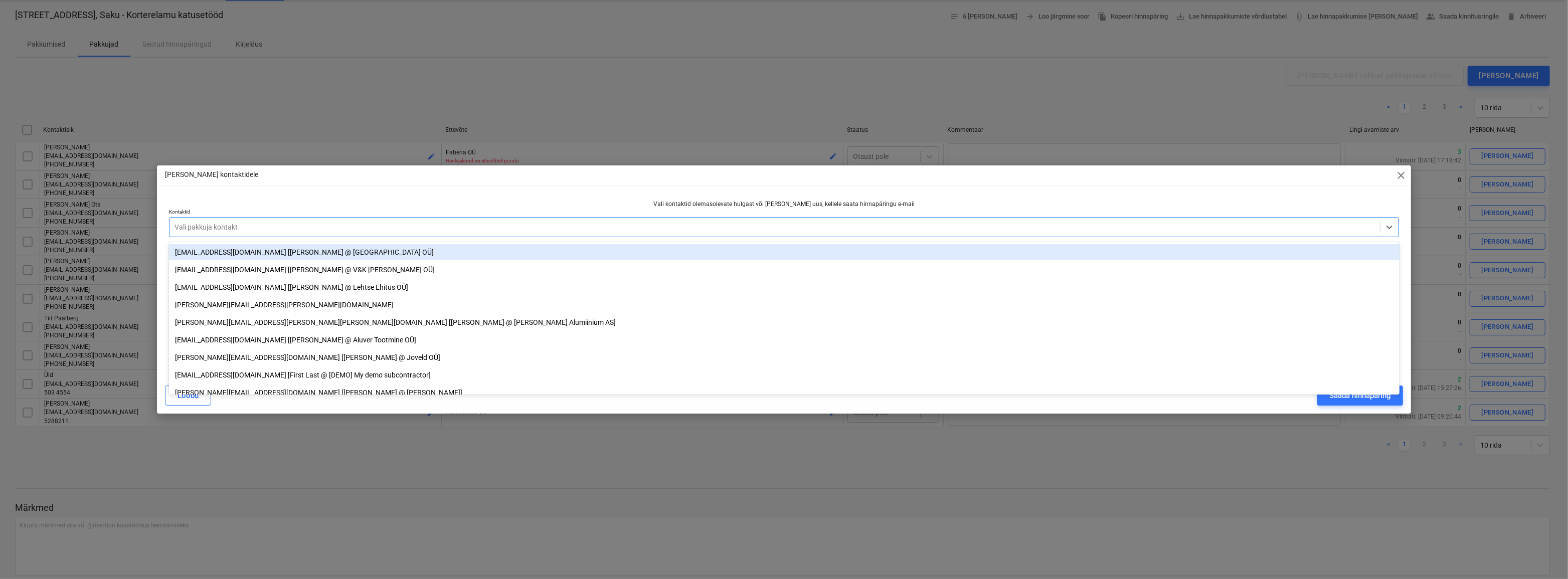
click at [376, 191] on div "Saada Hinnapäring kontaktidele close Vali kontaktid olemasolevate hulgast või […" at bounding box center [784, 290] width 1255 height 248
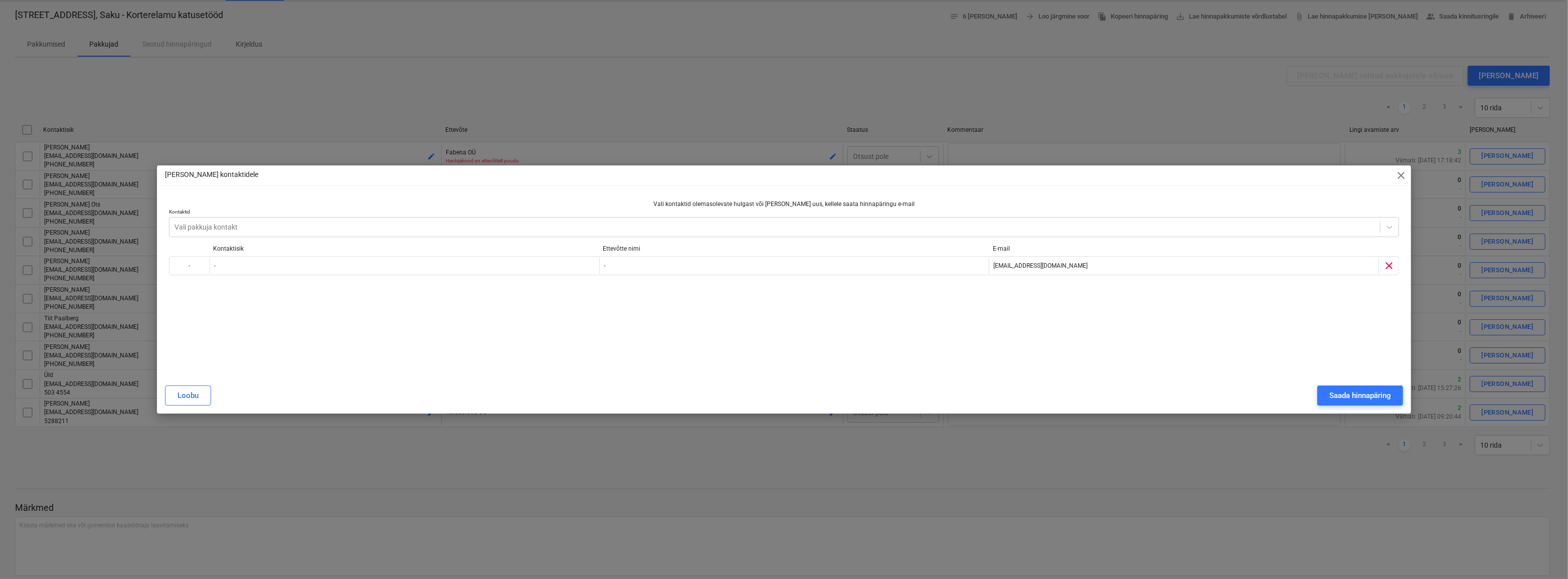
click at [957, 346] on div "Vali kontaktid olemasolevate hulgast või [PERSON_NAME] uus, kellele saata hinna…" at bounding box center [785, 283] width 1231 height 166
click at [1346, 397] on div "Saada hinnapäring" at bounding box center [1360, 395] width 61 height 13
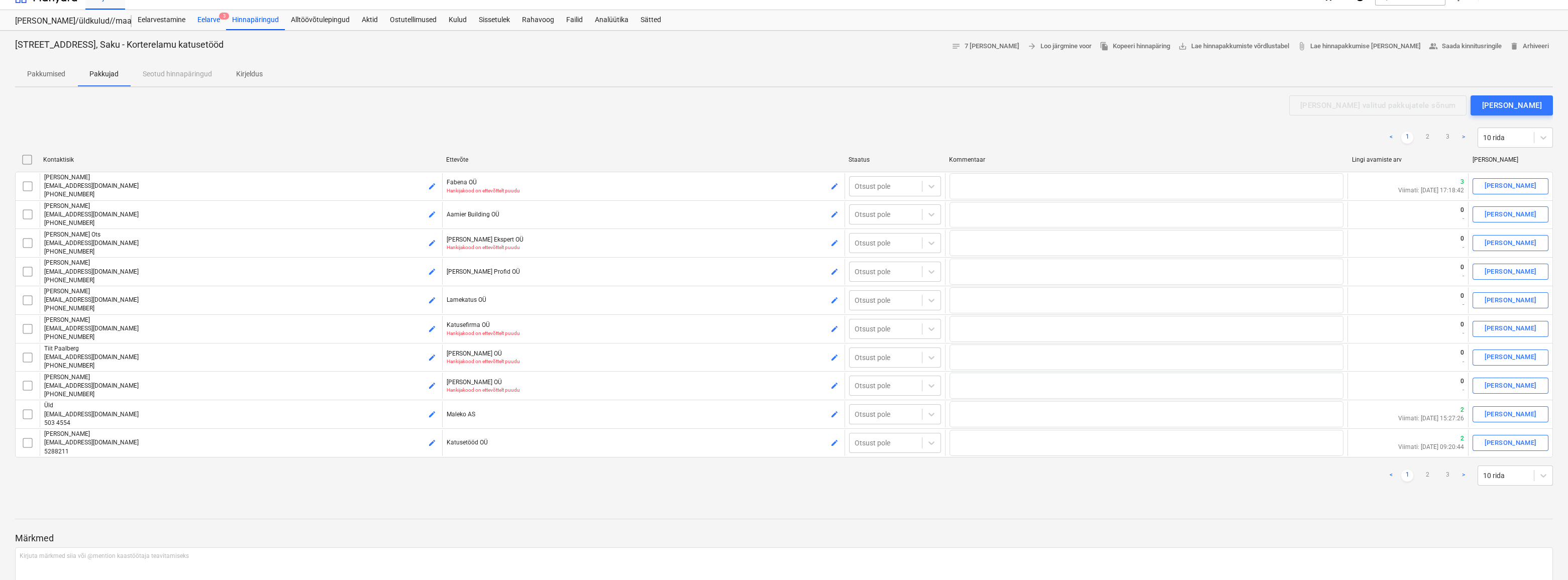
scroll to position [0, 0]
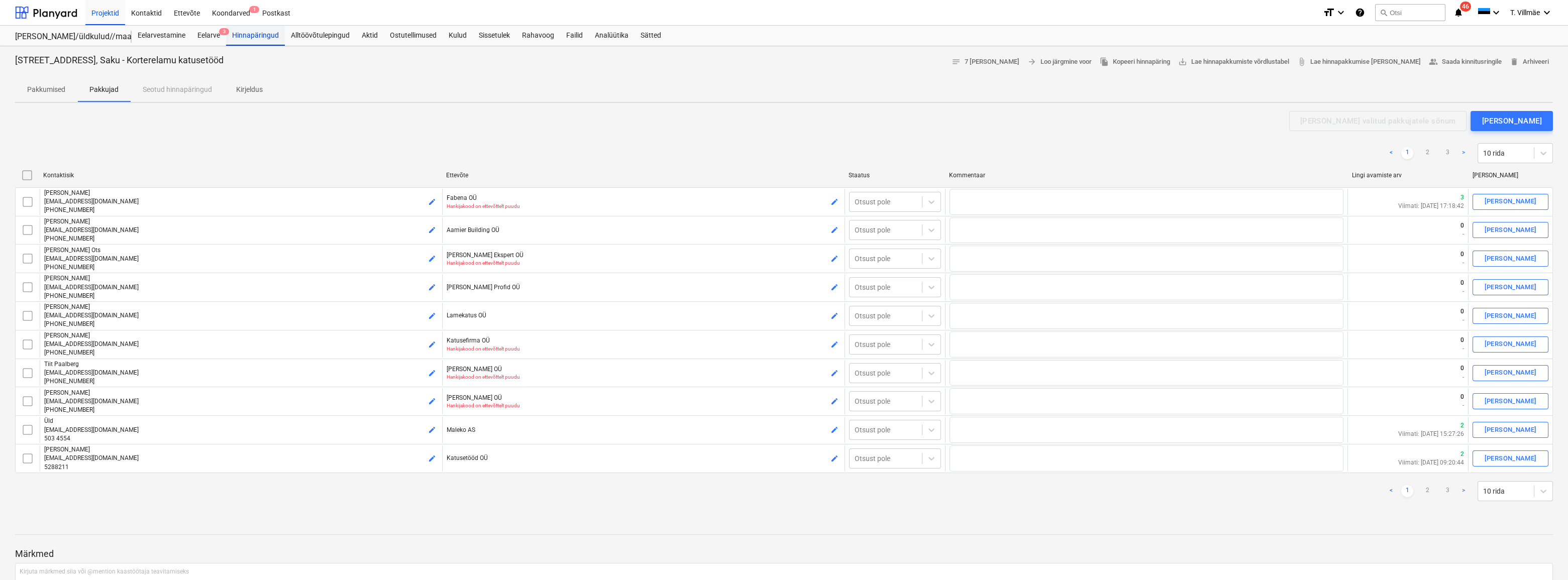
click at [260, 34] on div "Hinnapäringud" at bounding box center [256, 35] width 59 height 20
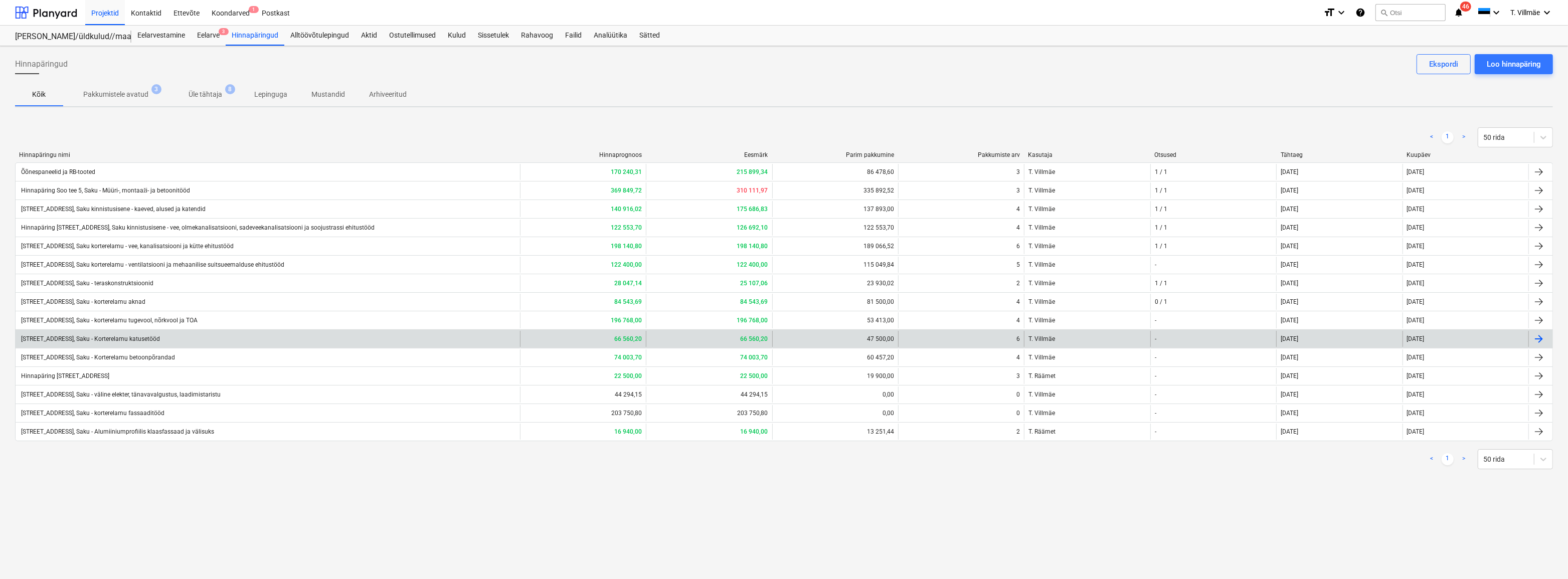
click at [127, 339] on div "[STREET_ADDRESS], Saku - Korterelamu katusetööd" at bounding box center [89, 339] width 141 height 7
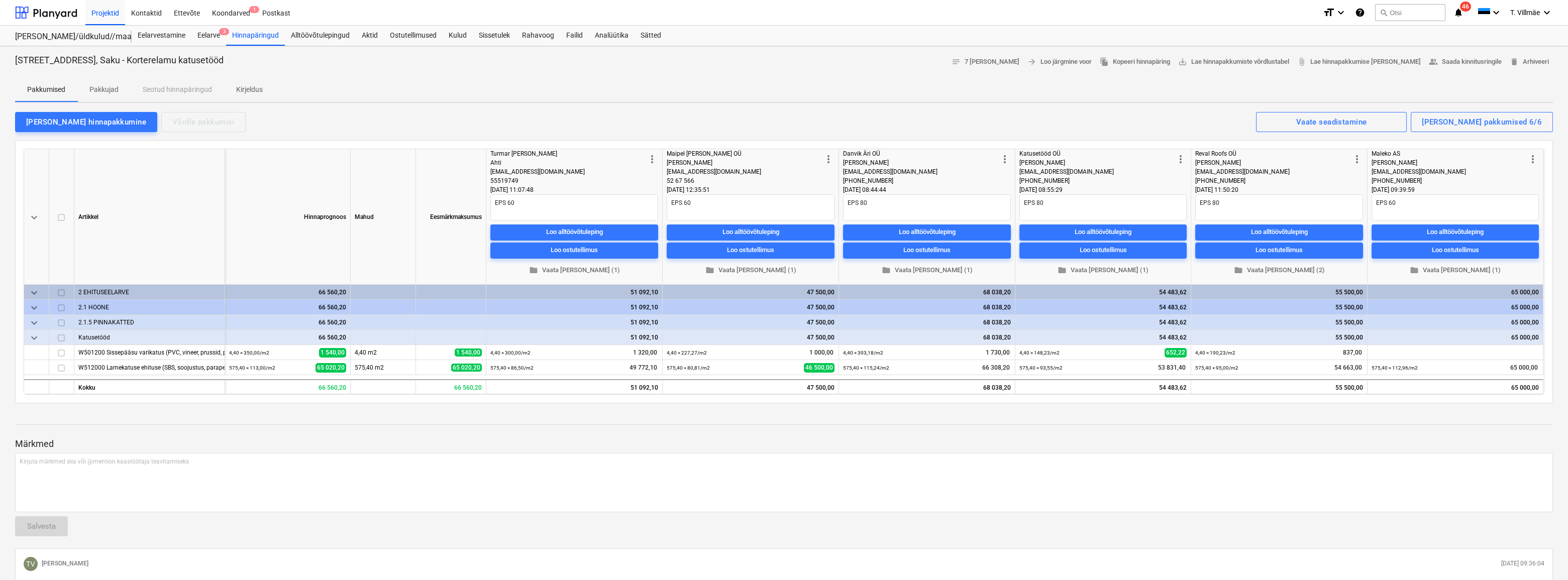
type textarea "x"
